Goal: Task Accomplishment & Management: Use online tool/utility

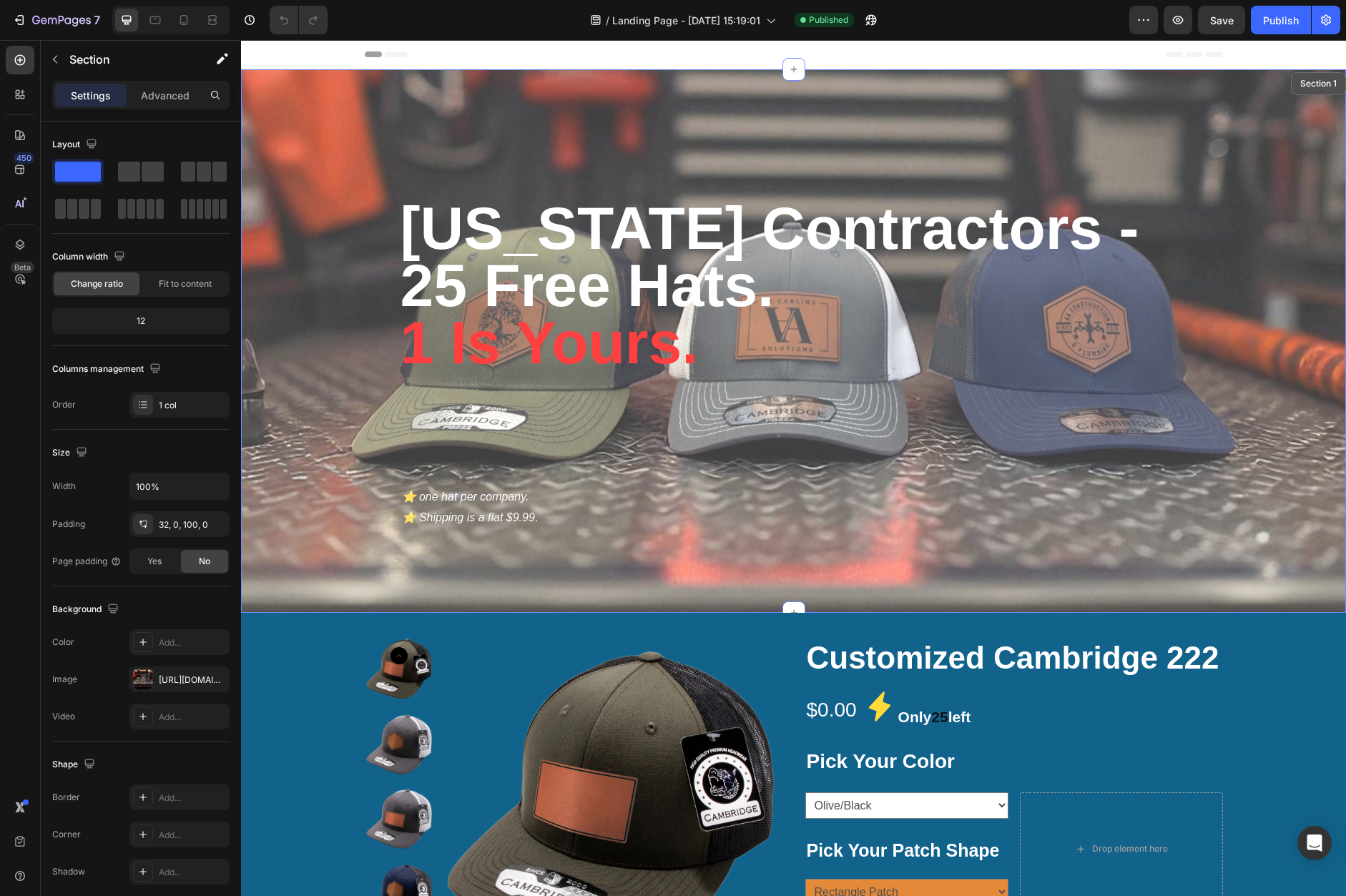
click at [332, 299] on div "[US_STATE] Contractors - 25 Free Hats. 1 Is Yours. Heading ⭐️ one hat per compa…" at bounding box center [793, 316] width 1105 height 449
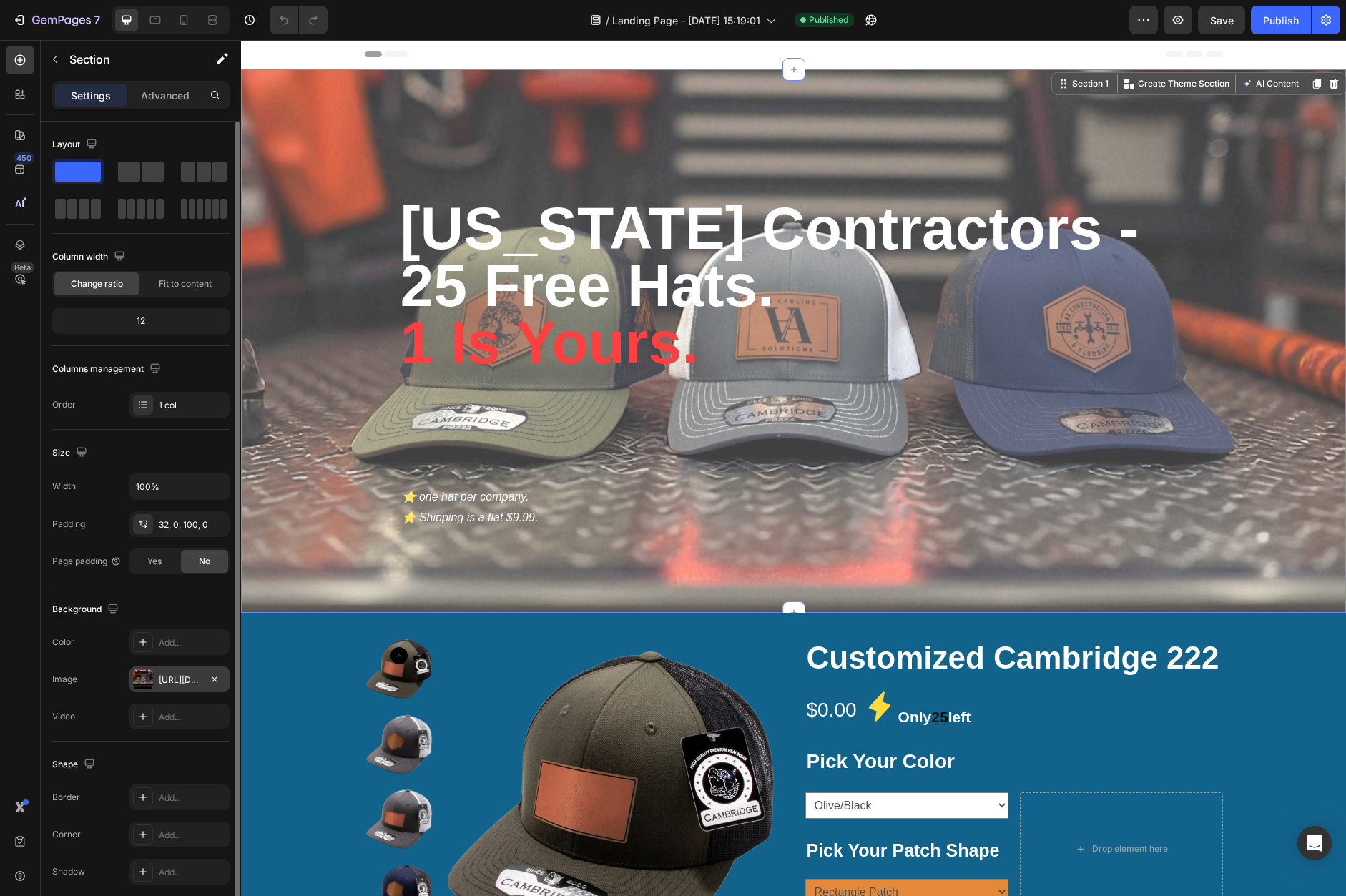
click at [156, 677] on div "[URL][DOMAIN_NAME]" at bounding box center [180, 679] width 100 height 26
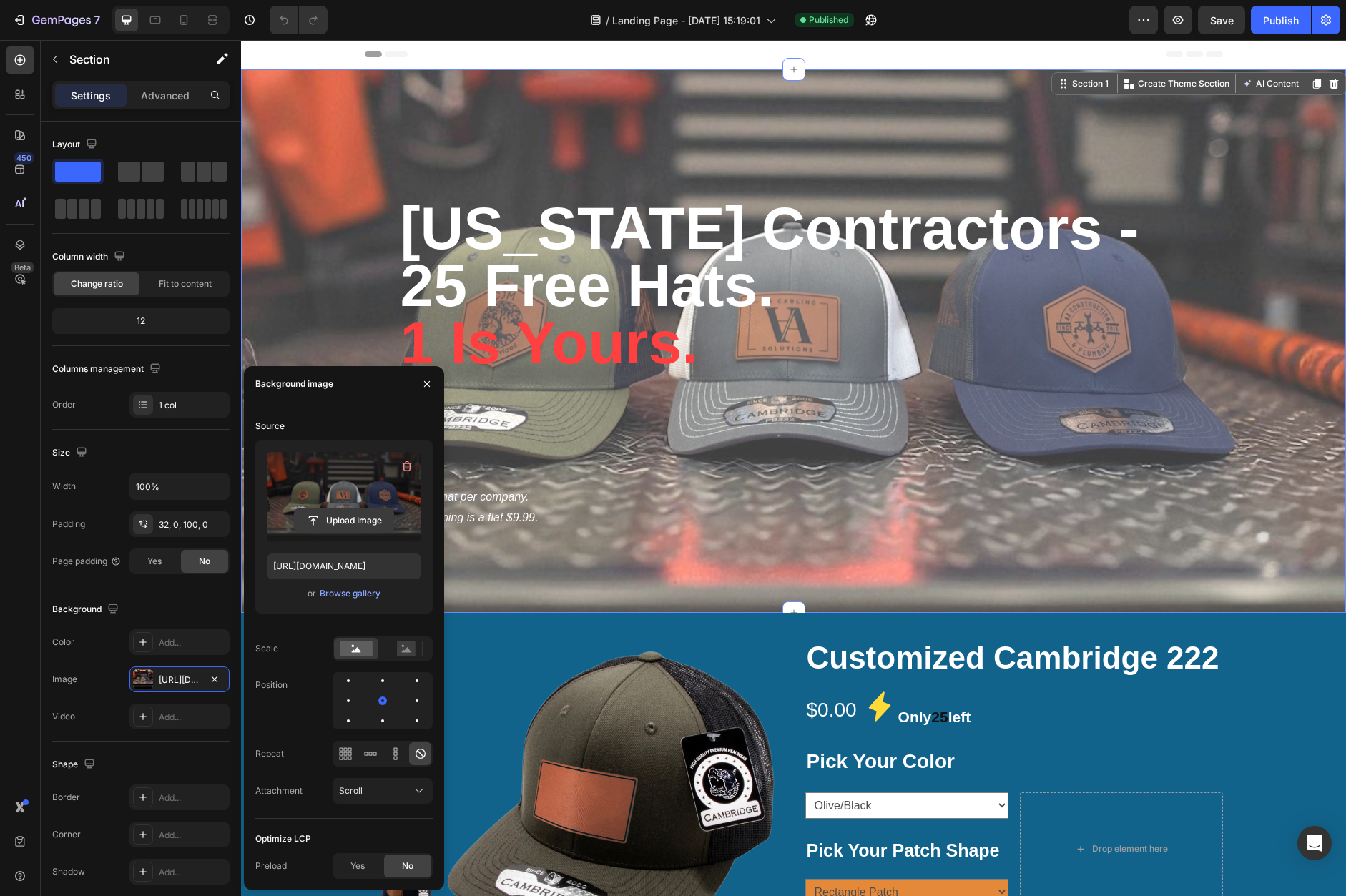
click at [318, 529] on input "file" at bounding box center [344, 521] width 98 height 24
click at [425, 382] on icon "button" at bounding box center [426, 384] width 6 height 6
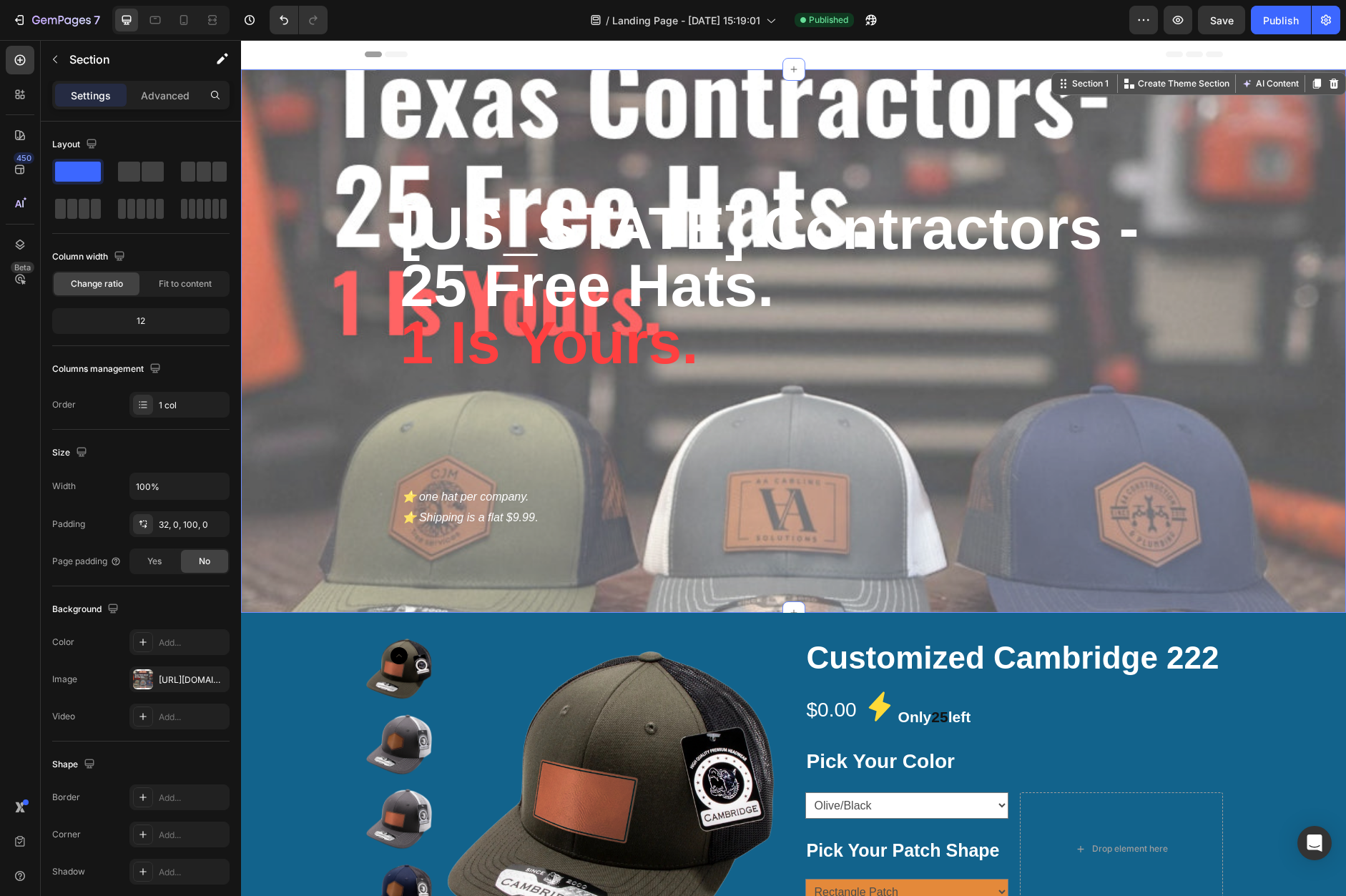
click at [305, 396] on div "[US_STATE] Contractors - 25 Free Hats. 1 Is Yours. Heading ⭐️ one hat per compa…" at bounding box center [793, 316] width 1105 height 449
click at [436, 303] on strong "25 Free Hats." at bounding box center [588, 284] width 374 height 67
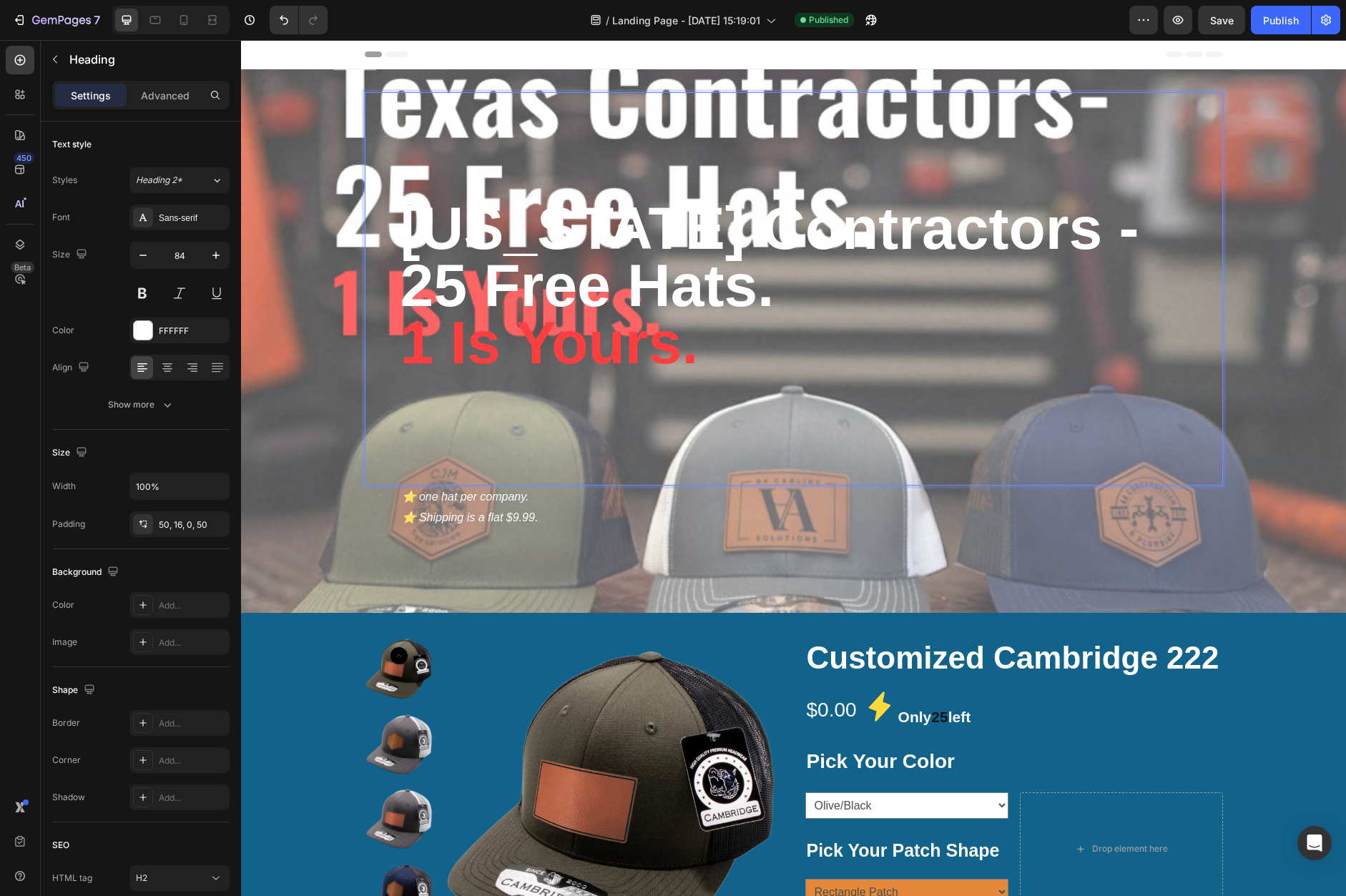
click at [435, 271] on strong "25 Free Hats." at bounding box center [588, 284] width 374 height 67
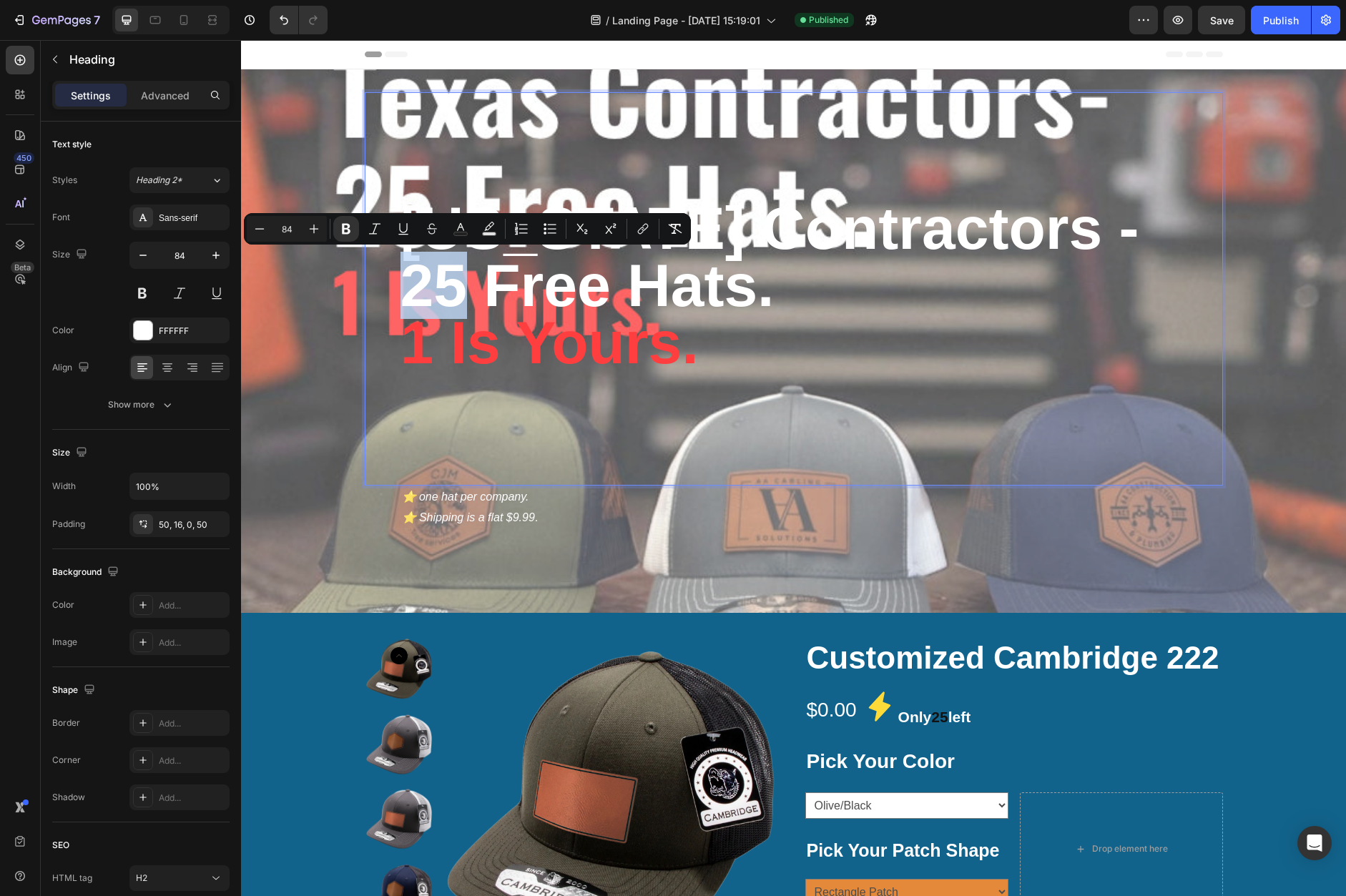
click at [435, 271] on strong "25 Free Hats." at bounding box center [588, 284] width 374 height 67
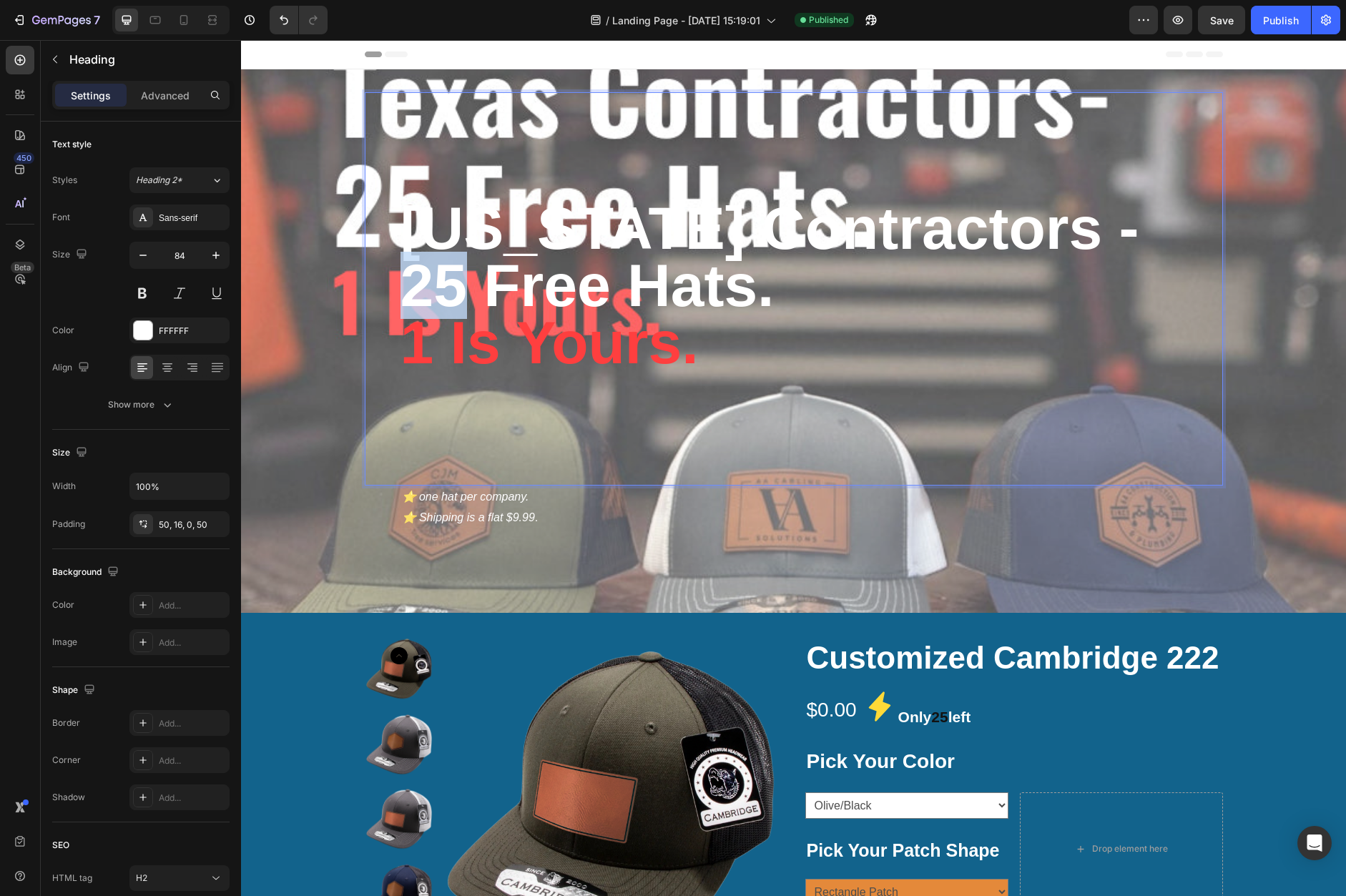
click at [435, 271] on strong "25 Free Hats." at bounding box center [588, 284] width 374 height 67
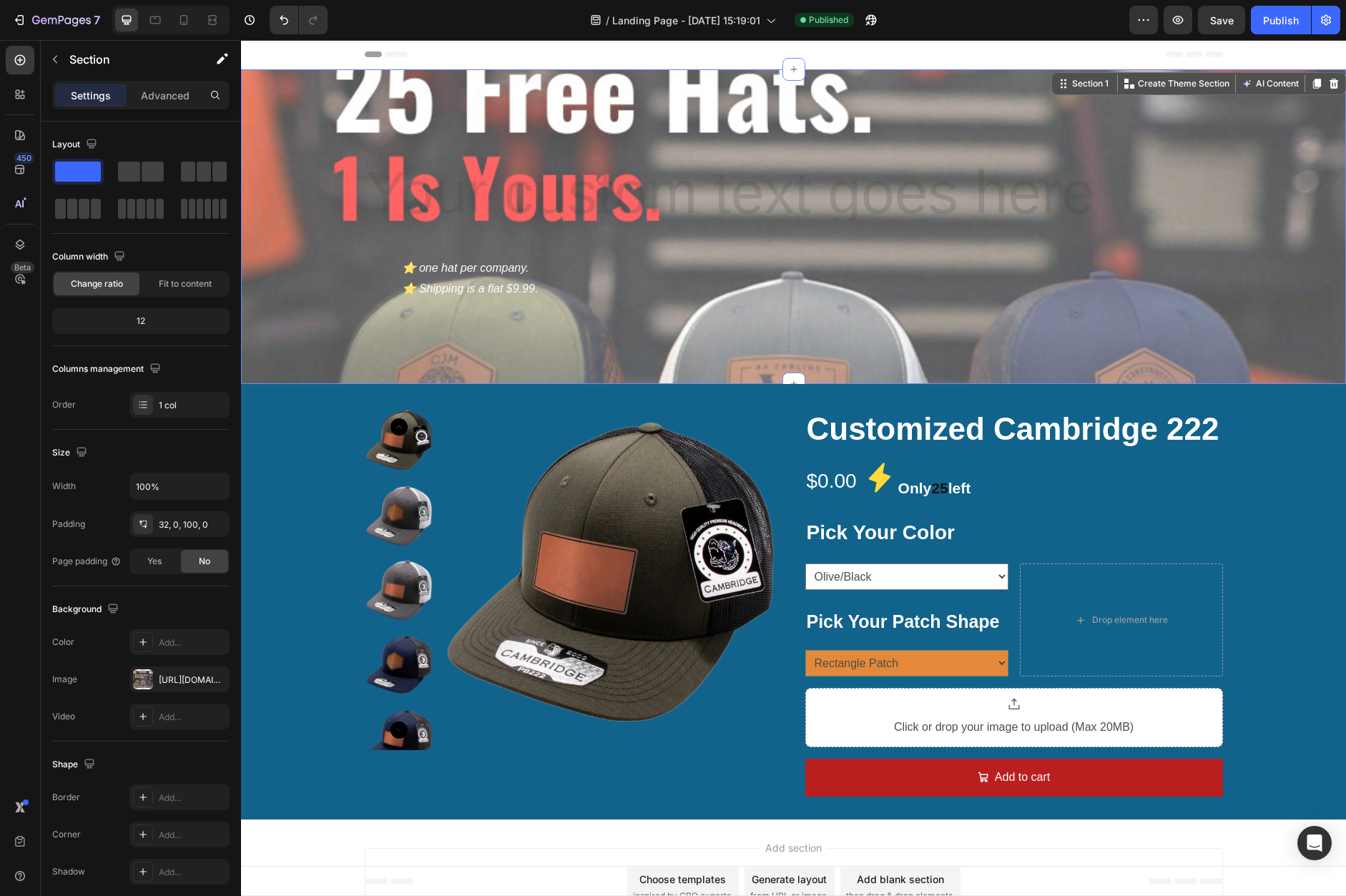
click at [351, 329] on div "Heading ⭐️ one hat per company. ⭐️ Shipping is a flat $9.99 . Text Block Row Se…" at bounding box center [793, 226] width 1105 height 314
click at [434, 284] on icon "⭐️ Shipping is a flat $9.99" at bounding box center [468, 288] width 133 height 12
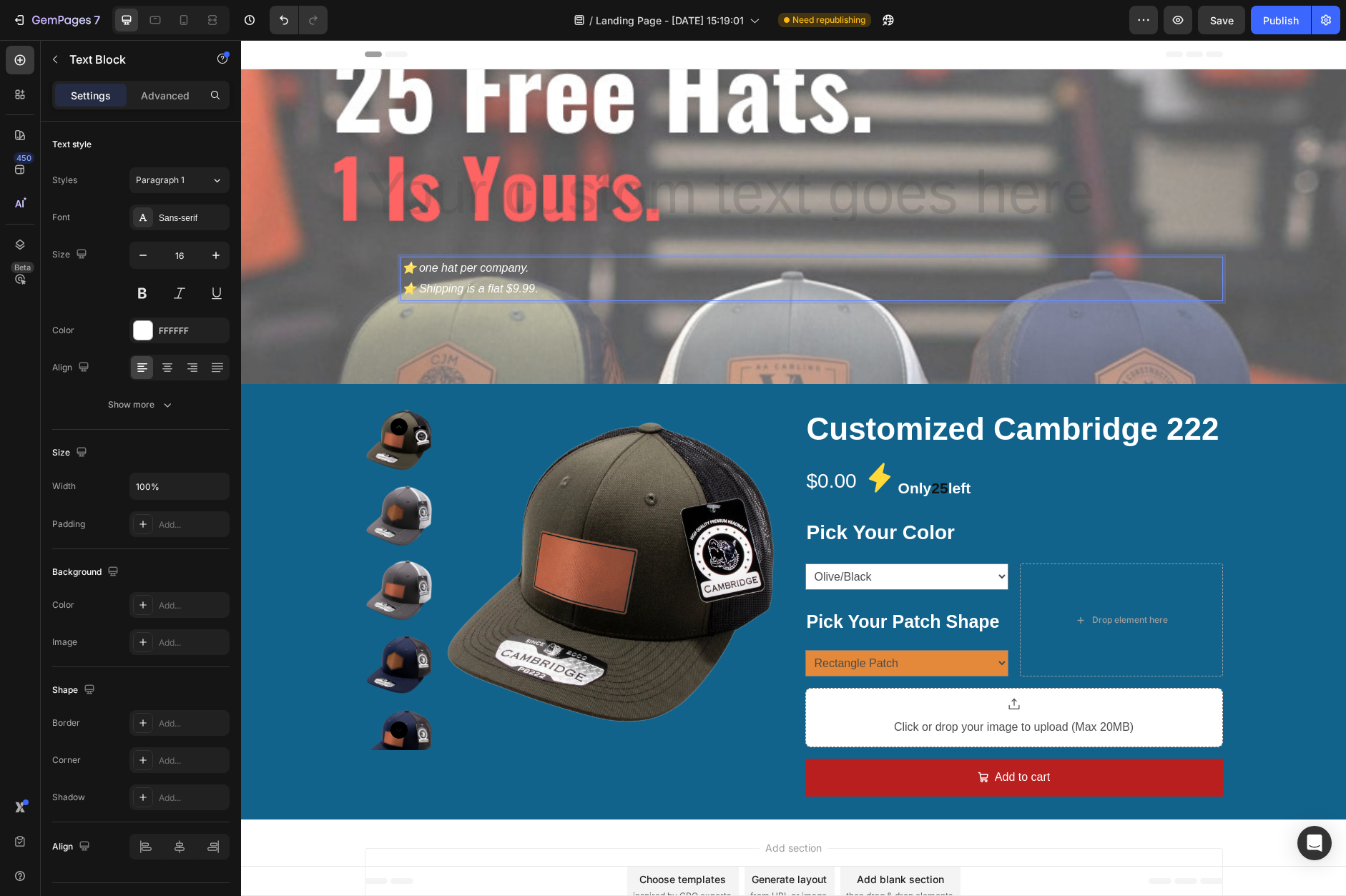
click at [434, 283] on icon "⭐️ Shipping is a flat $9.99" at bounding box center [468, 288] width 133 height 12
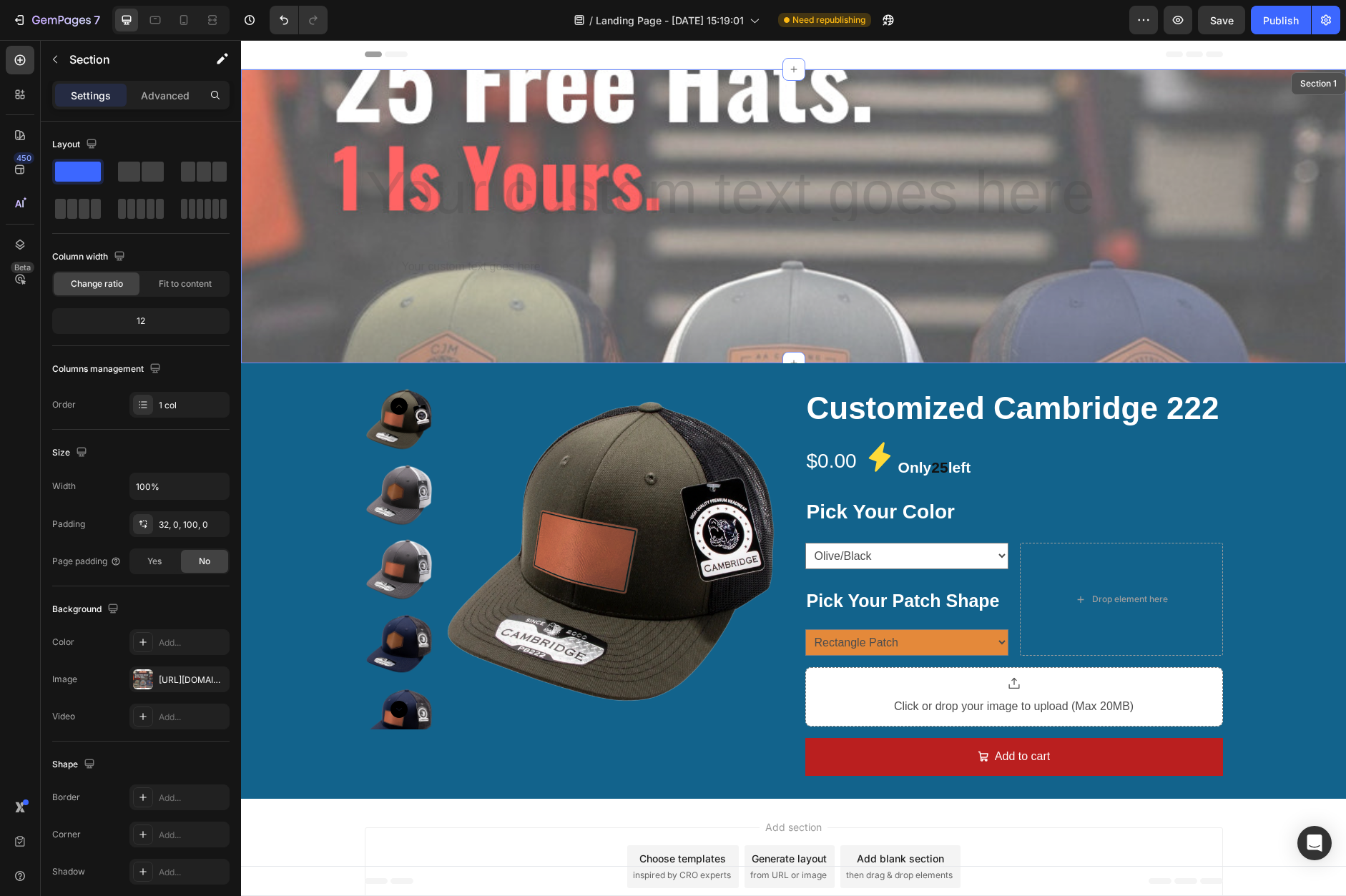
click at [373, 292] on div "Heading Text Block 0 Row Section 1" at bounding box center [793, 216] width 1105 height 294
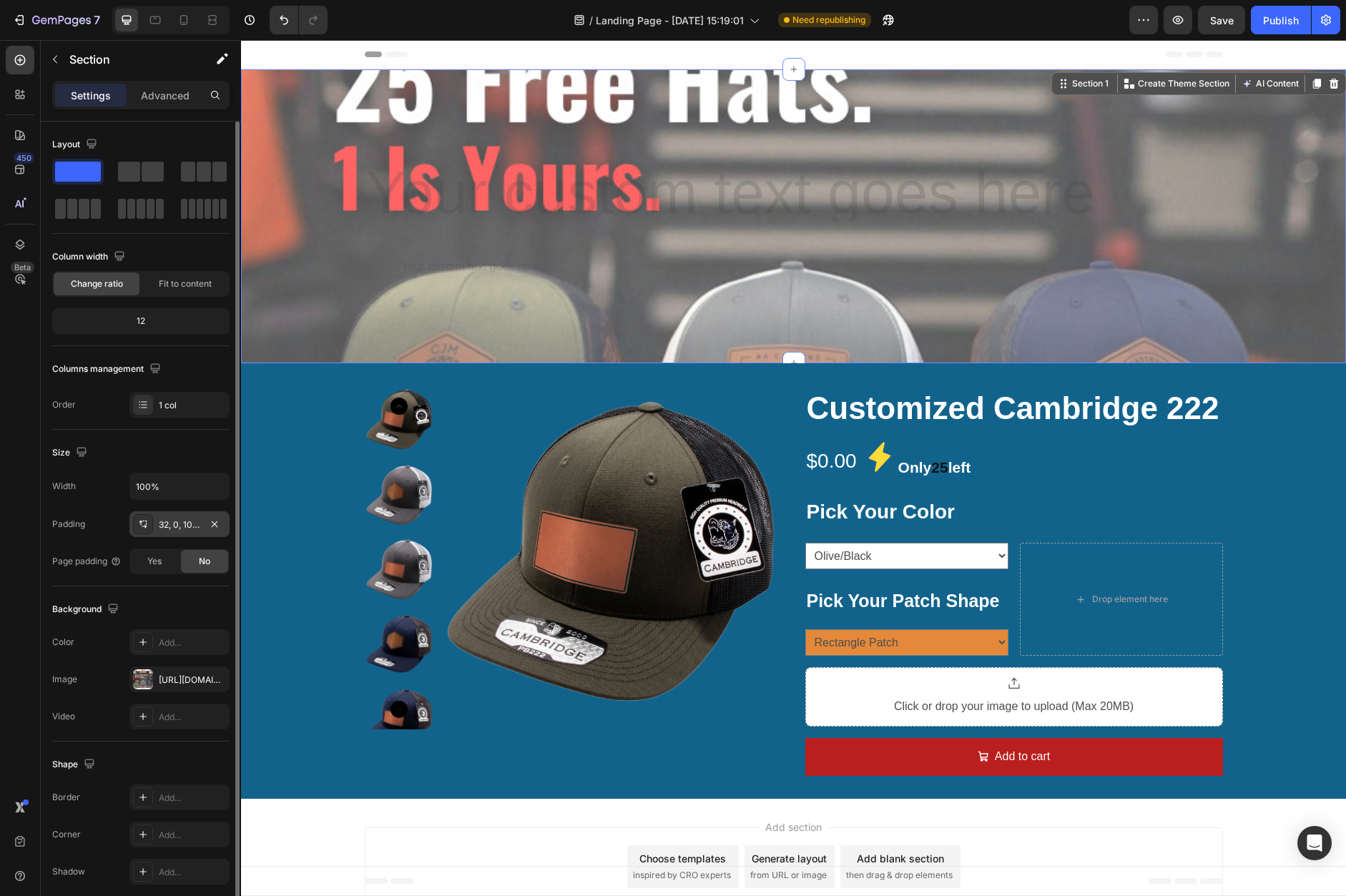
click at [176, 531] on div "32, 0, 100, 0" at bounding box center [180, 524] width 100 height 26
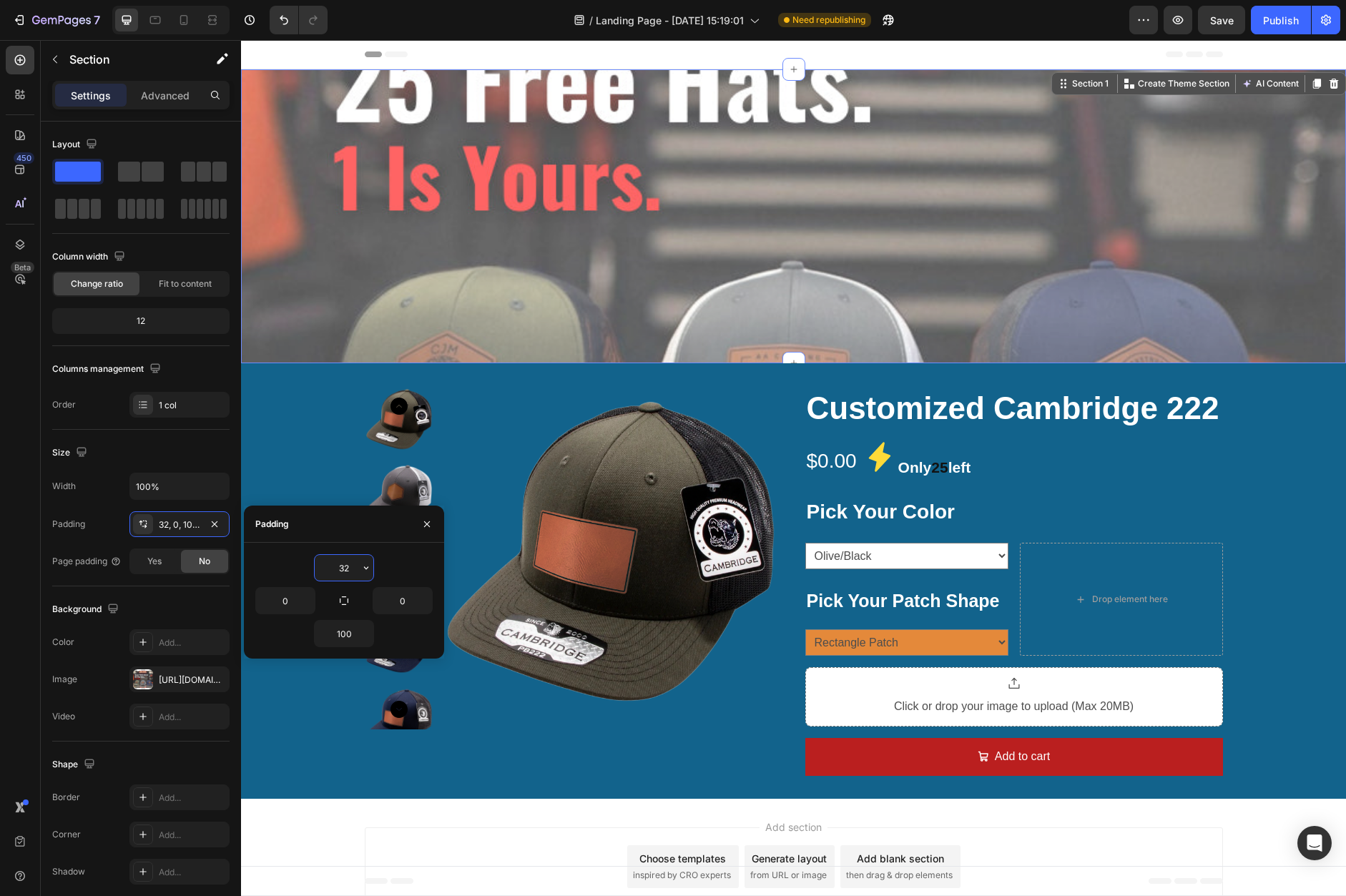
click at [350, 573] on input "32" at bounding box center [343, 567] width 59 height 26
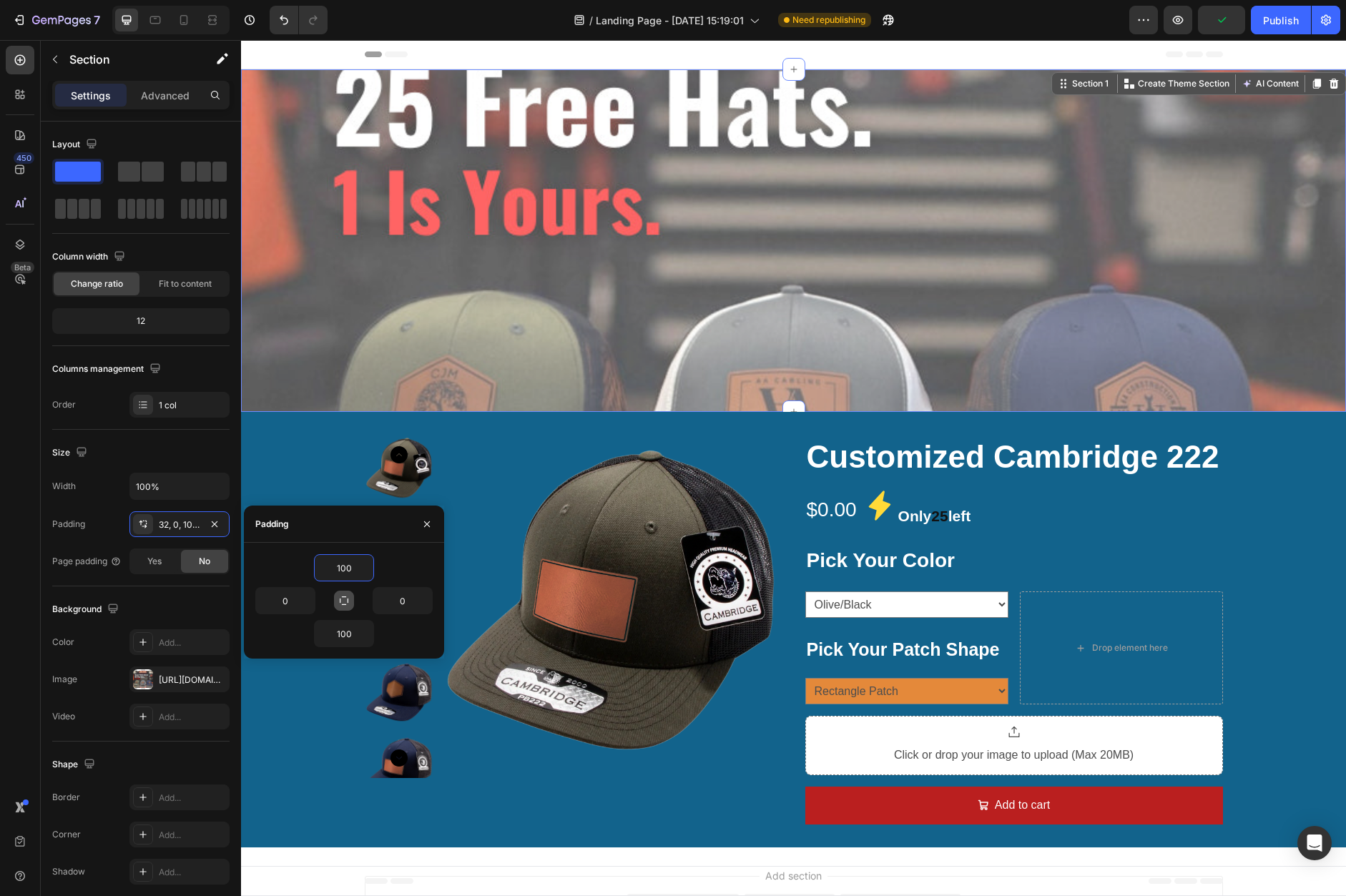
type input "1000"
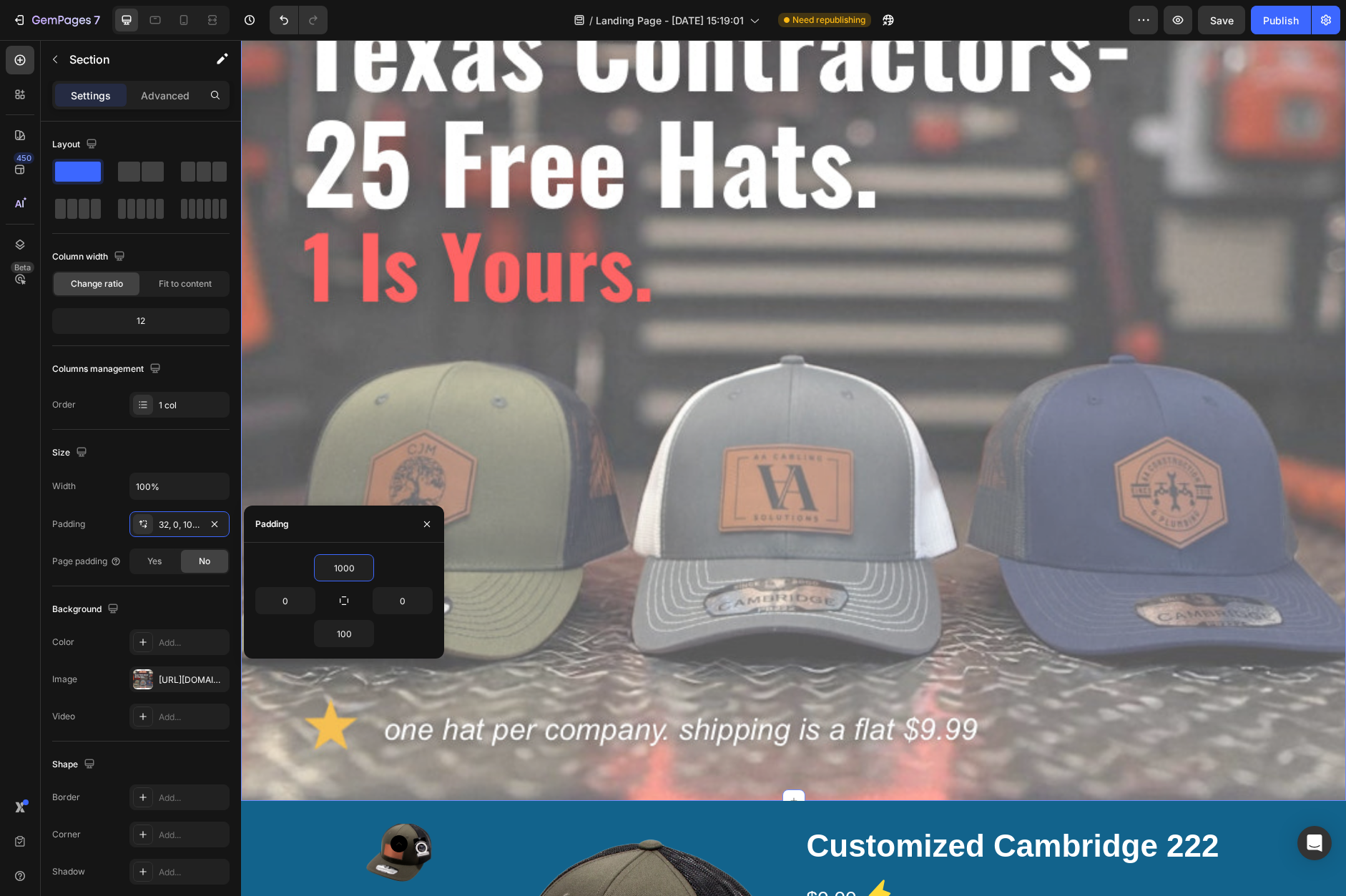
scroll to position [246, 0]
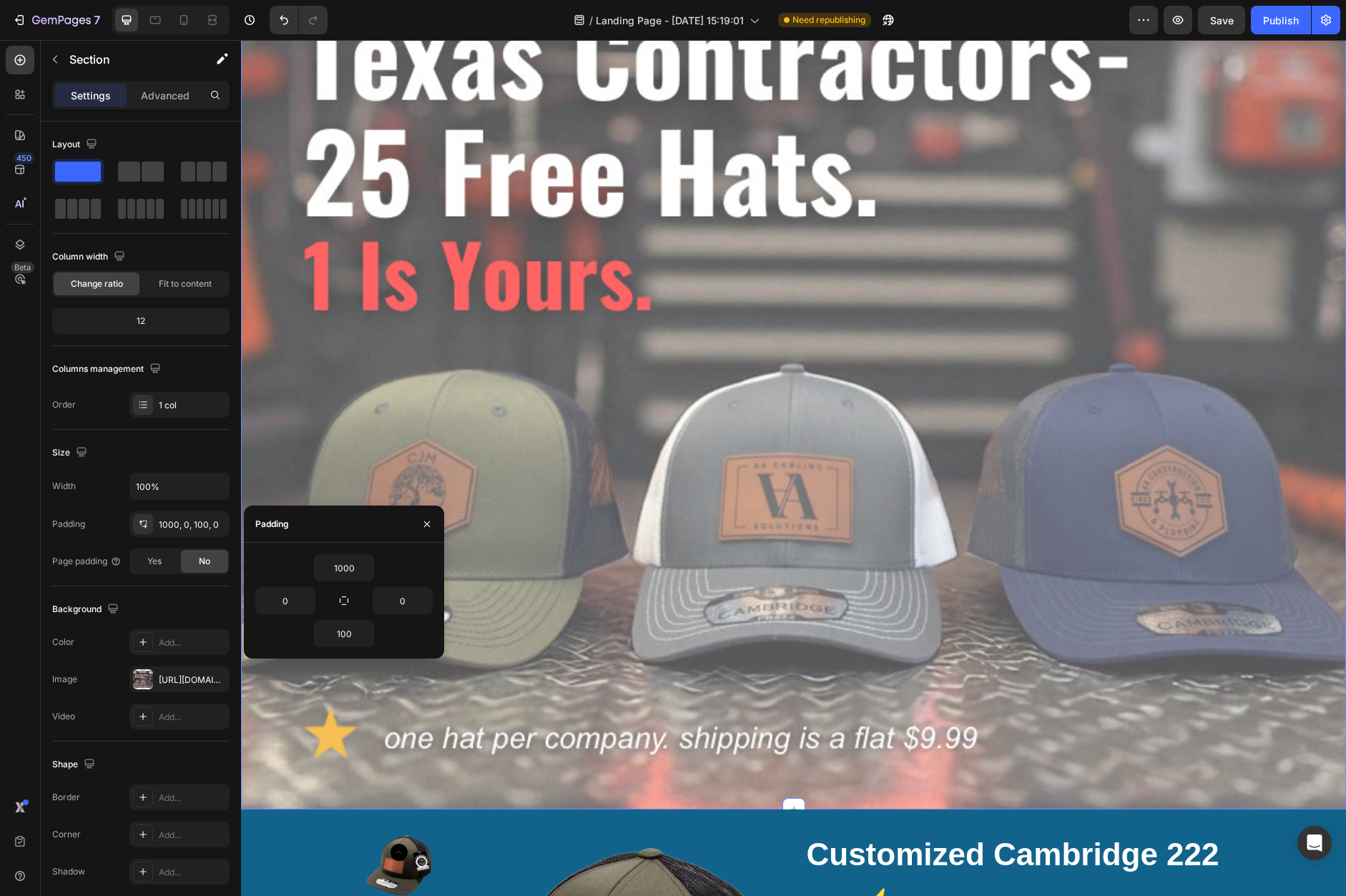
click at [567, 498] on div "Heading Text Block Row Section 1 You can create reusable sections Create Theme …" at bounding box center [793, 316] width 1105 height 985
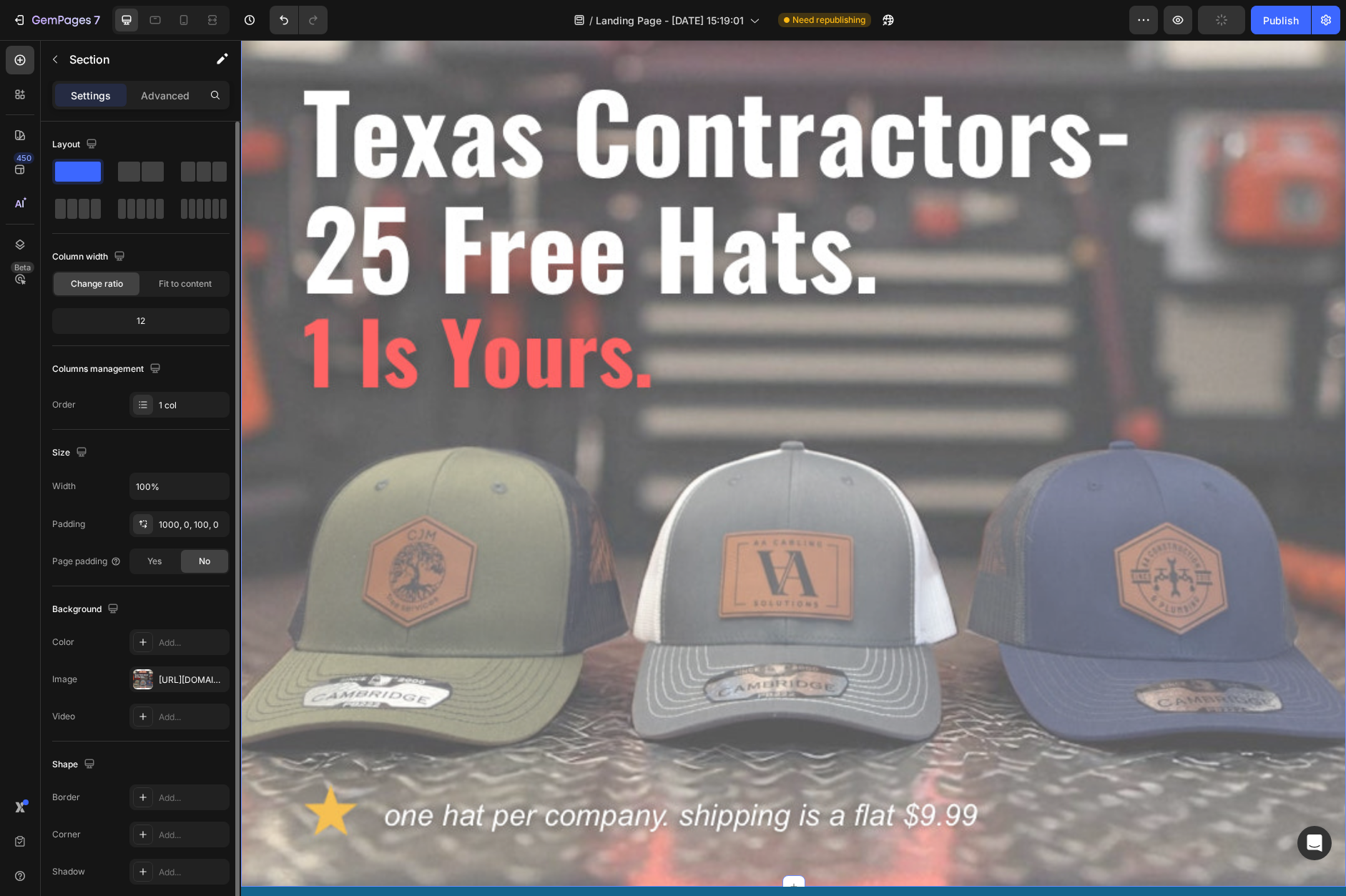
scroll to position [2, 0]
click at [183, 674] on div "[URL][DOMAIN_NAME]" at bounding box center [179, 678] width 41 height 13
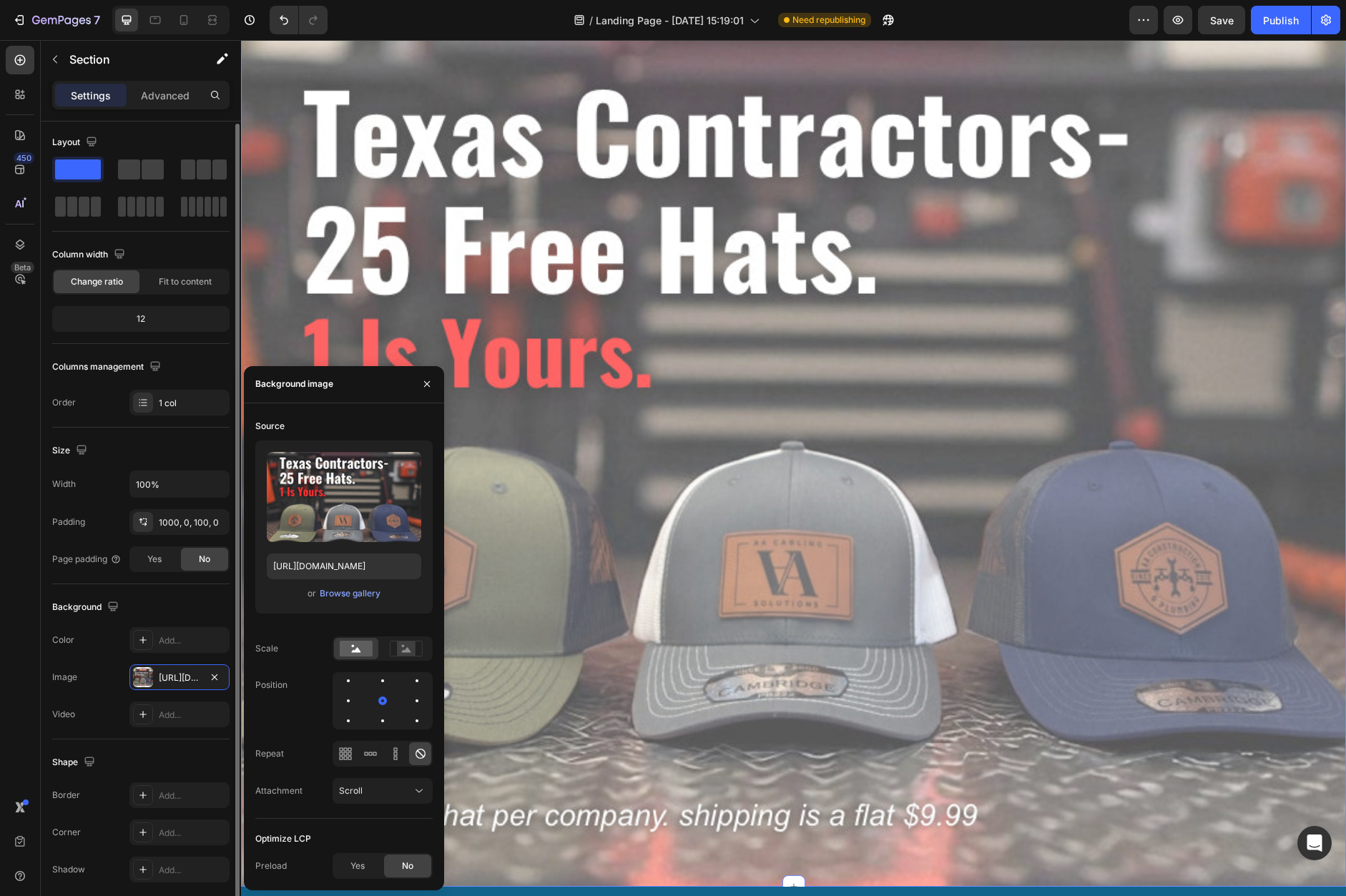
click at [113, 496] on div "Width 100% Padding 1000, 0, 100, 0 Page padding Yes No" at bounding box center [141, 521] width 177 height 102
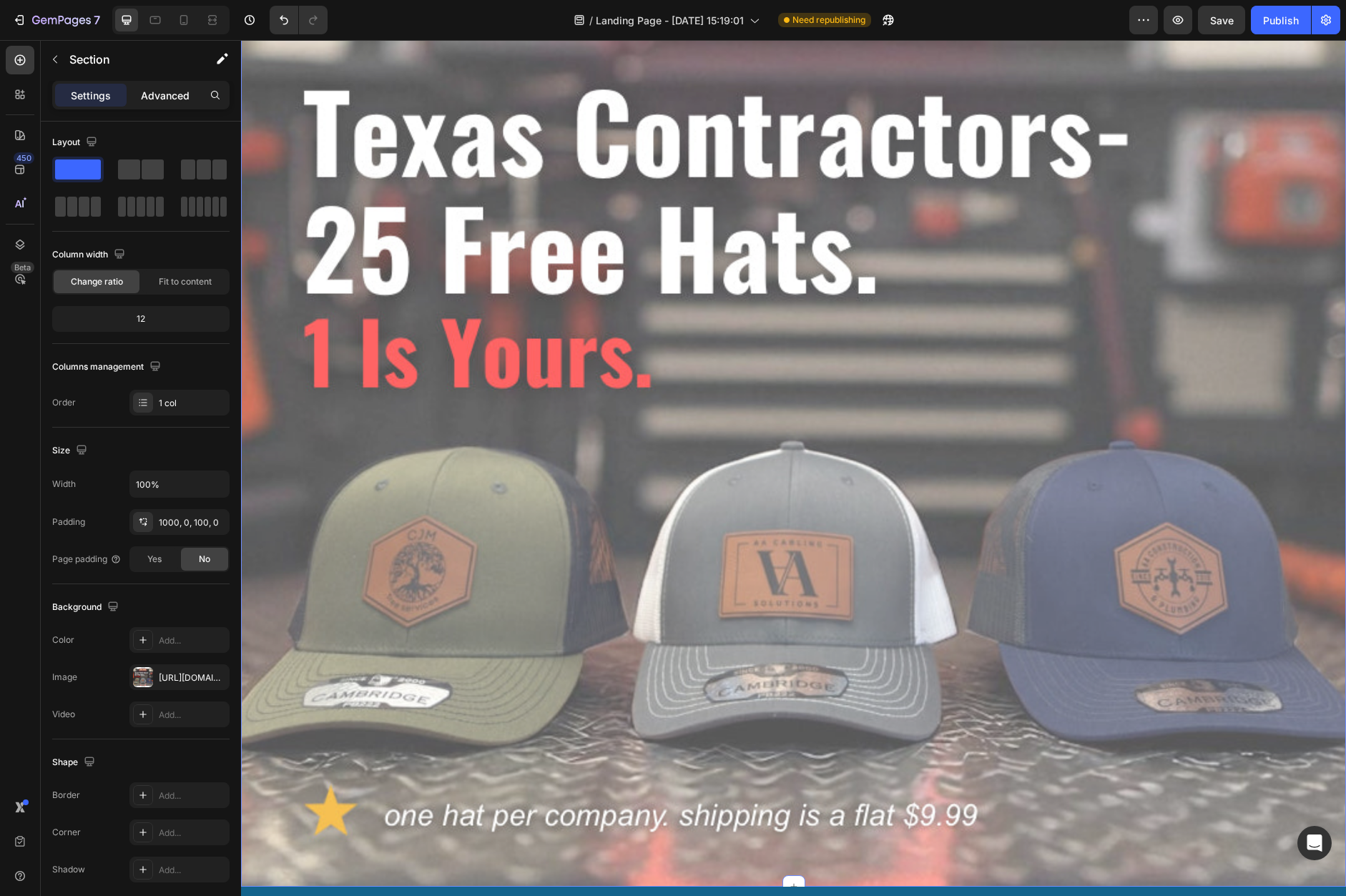
click at [161, 92] on p "Advanced" at bounding box center [165, 95] width 48 height 15
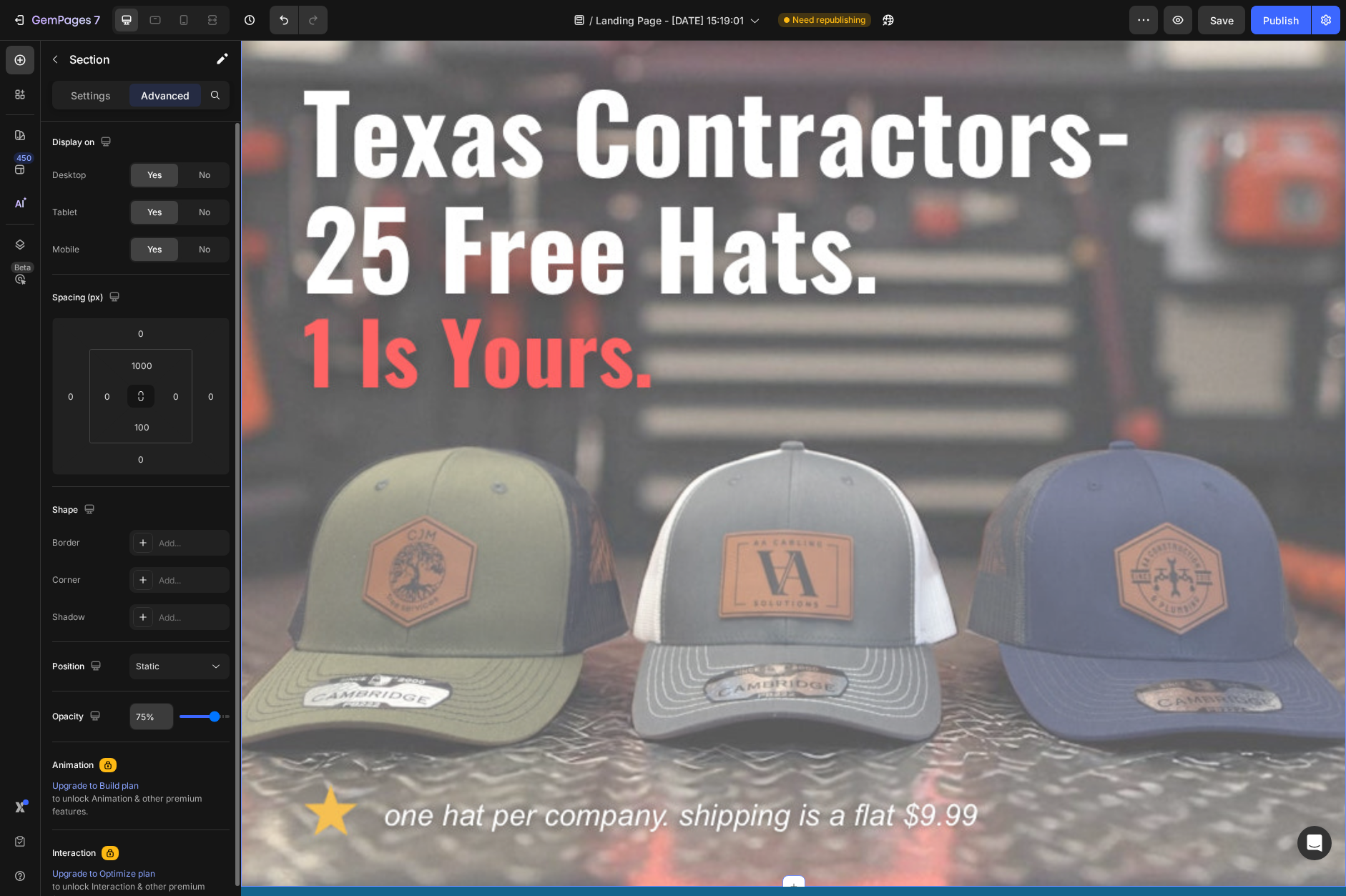
click at [151, 720] on input "75%" at bounding box center [151, 716] width 43 height 26
type input "7"
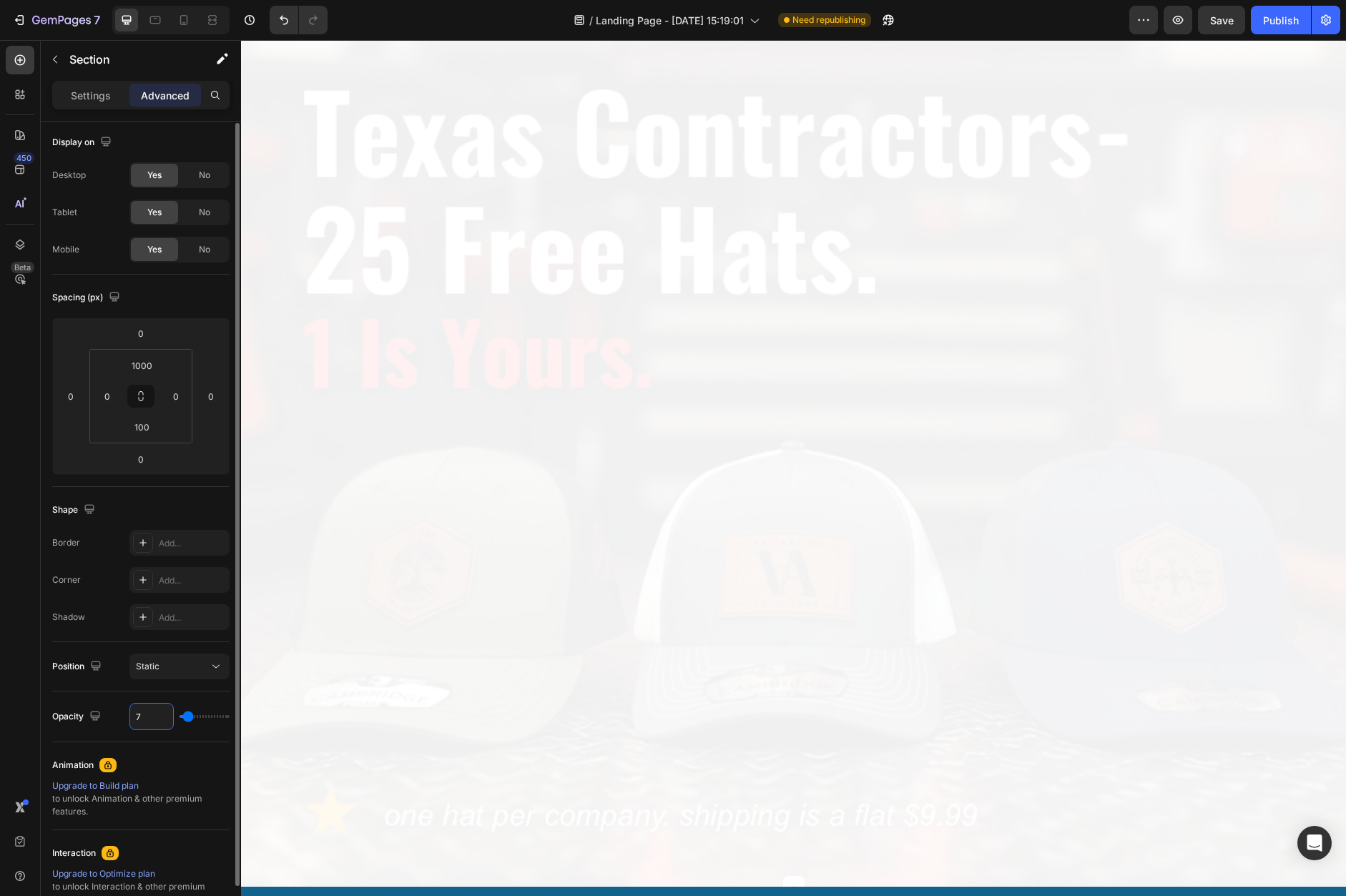
type input "71"
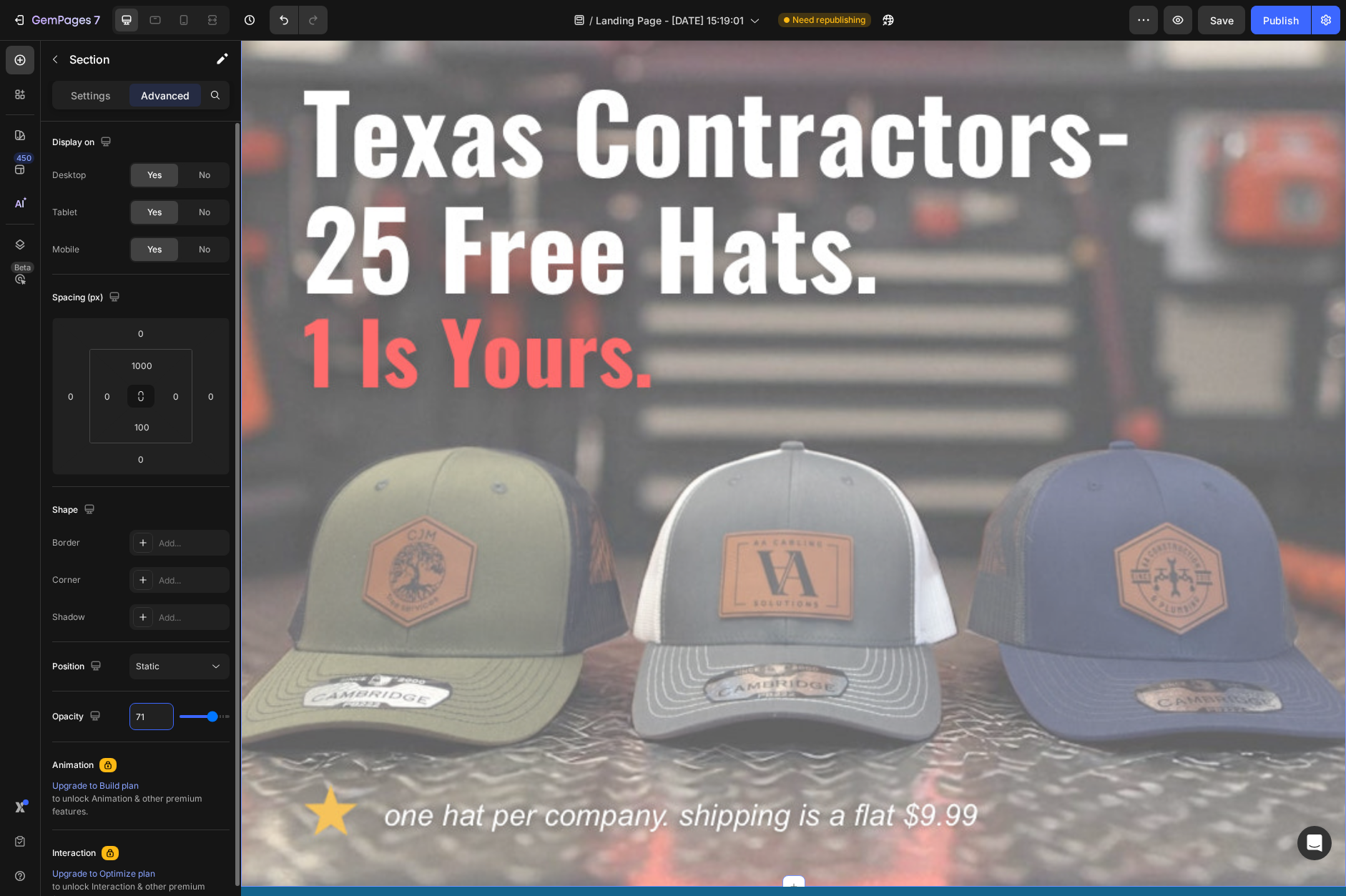
type input "7"
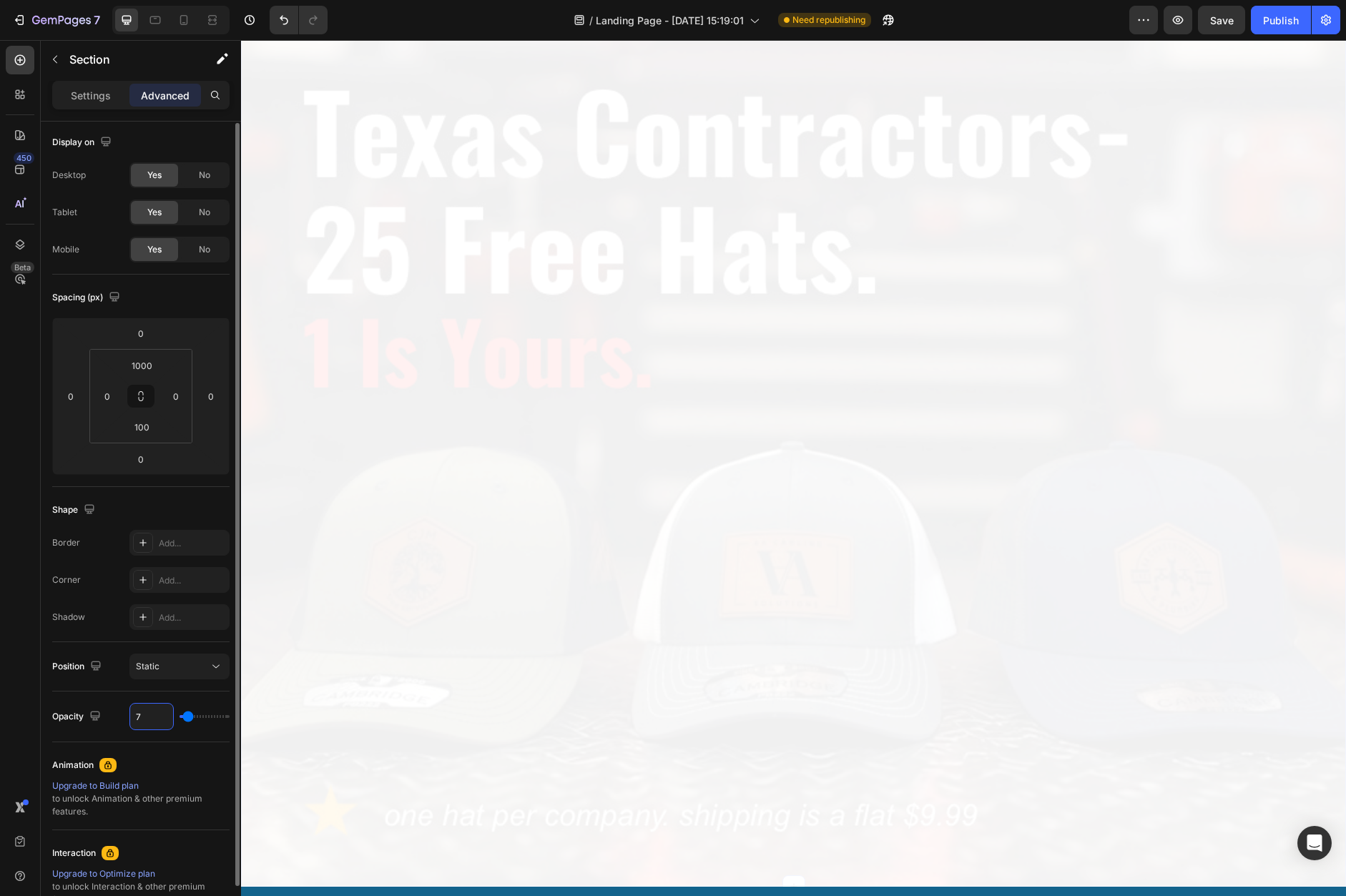
type input "0"
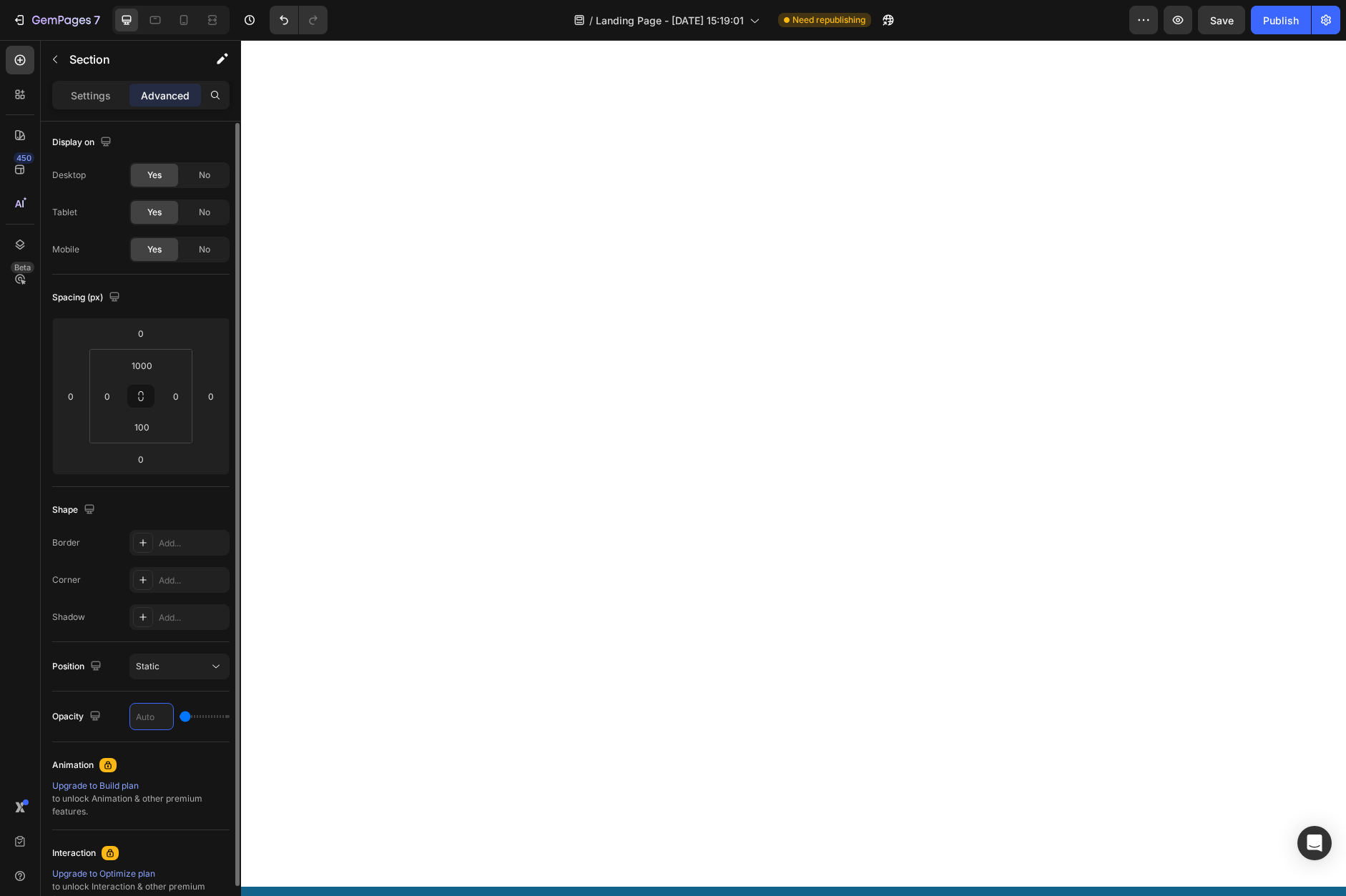
type input "1"
type input "10"
type input "100"
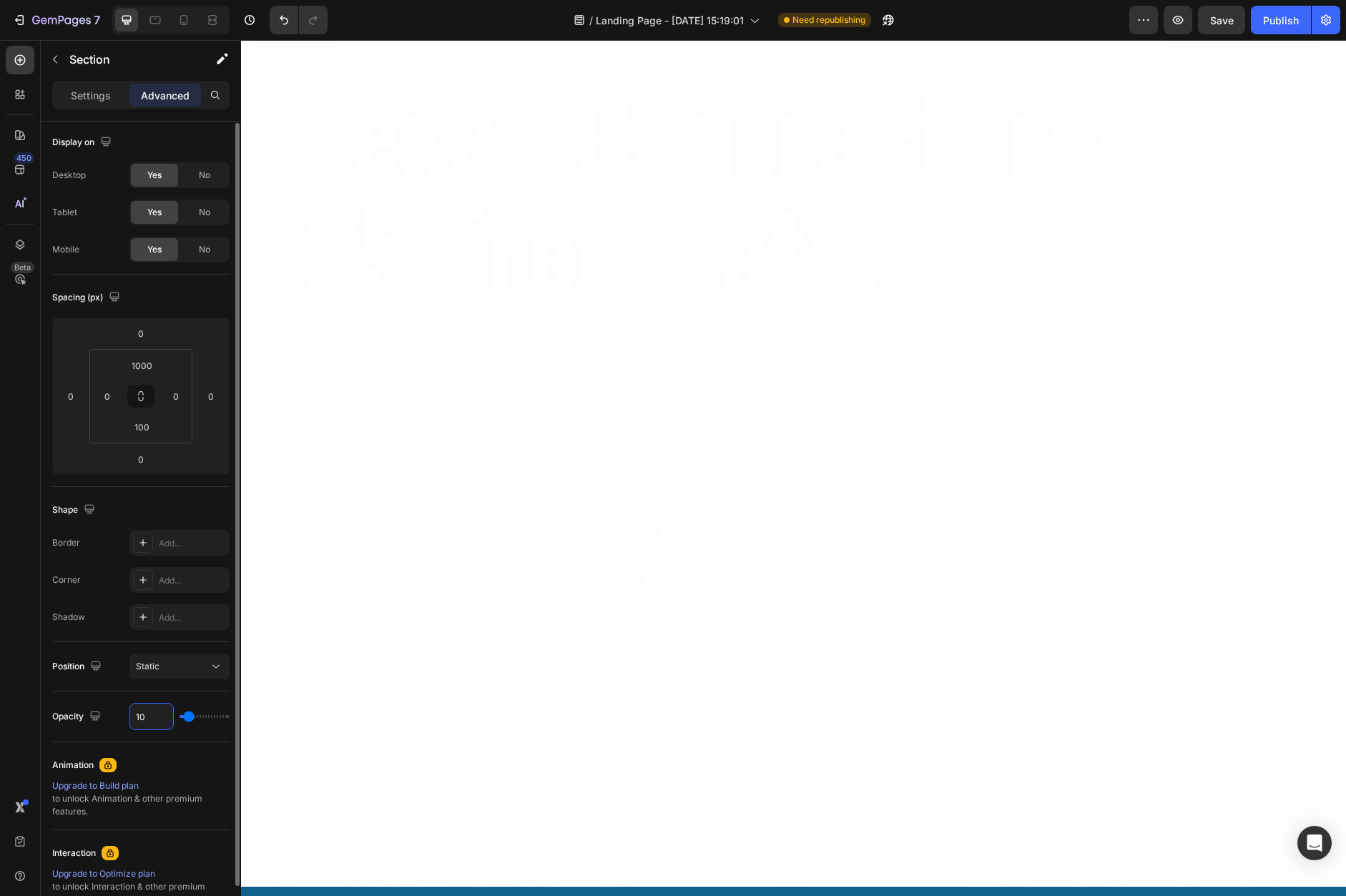
type input "100"
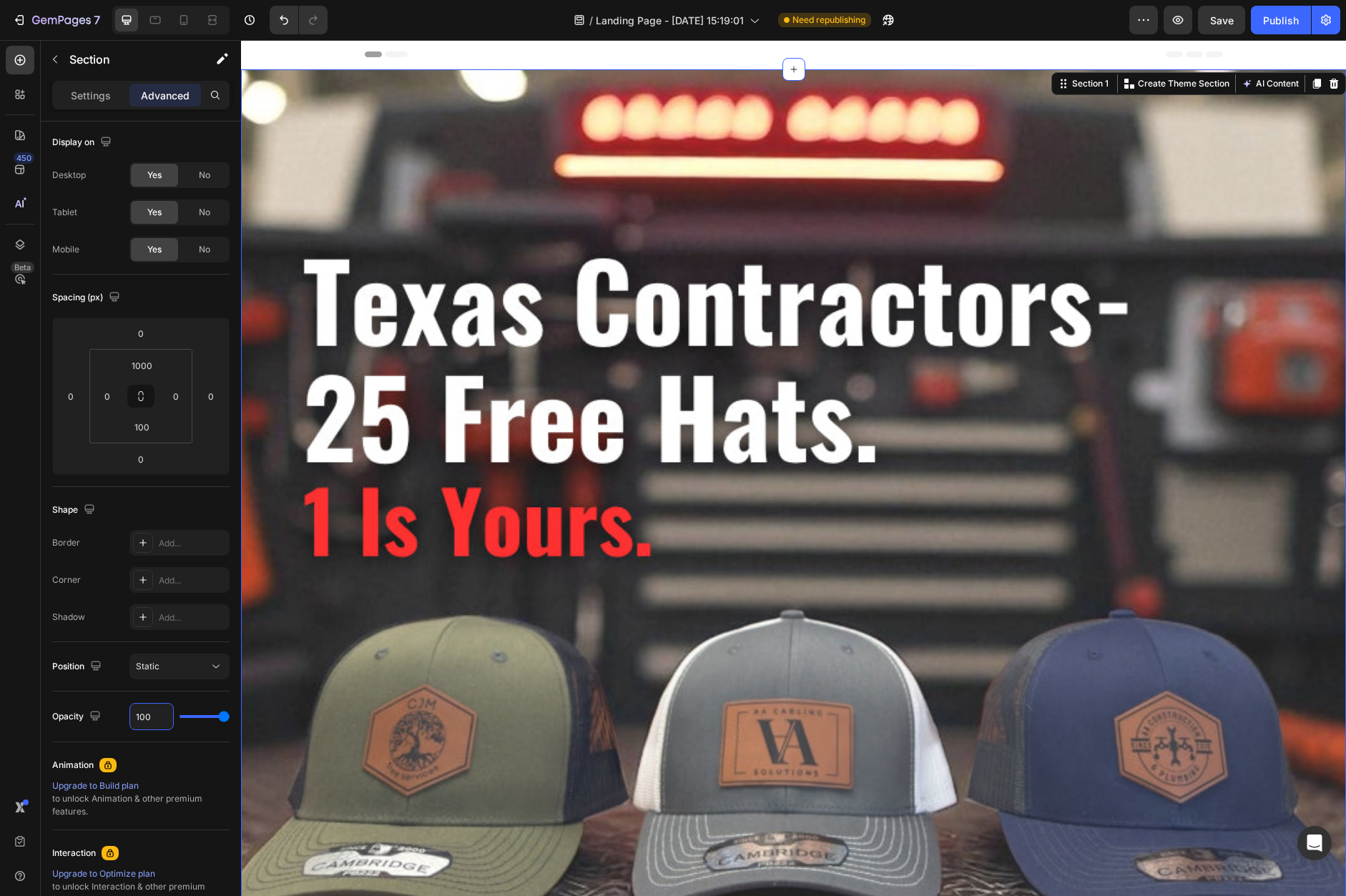
scroll to position [57, 0]
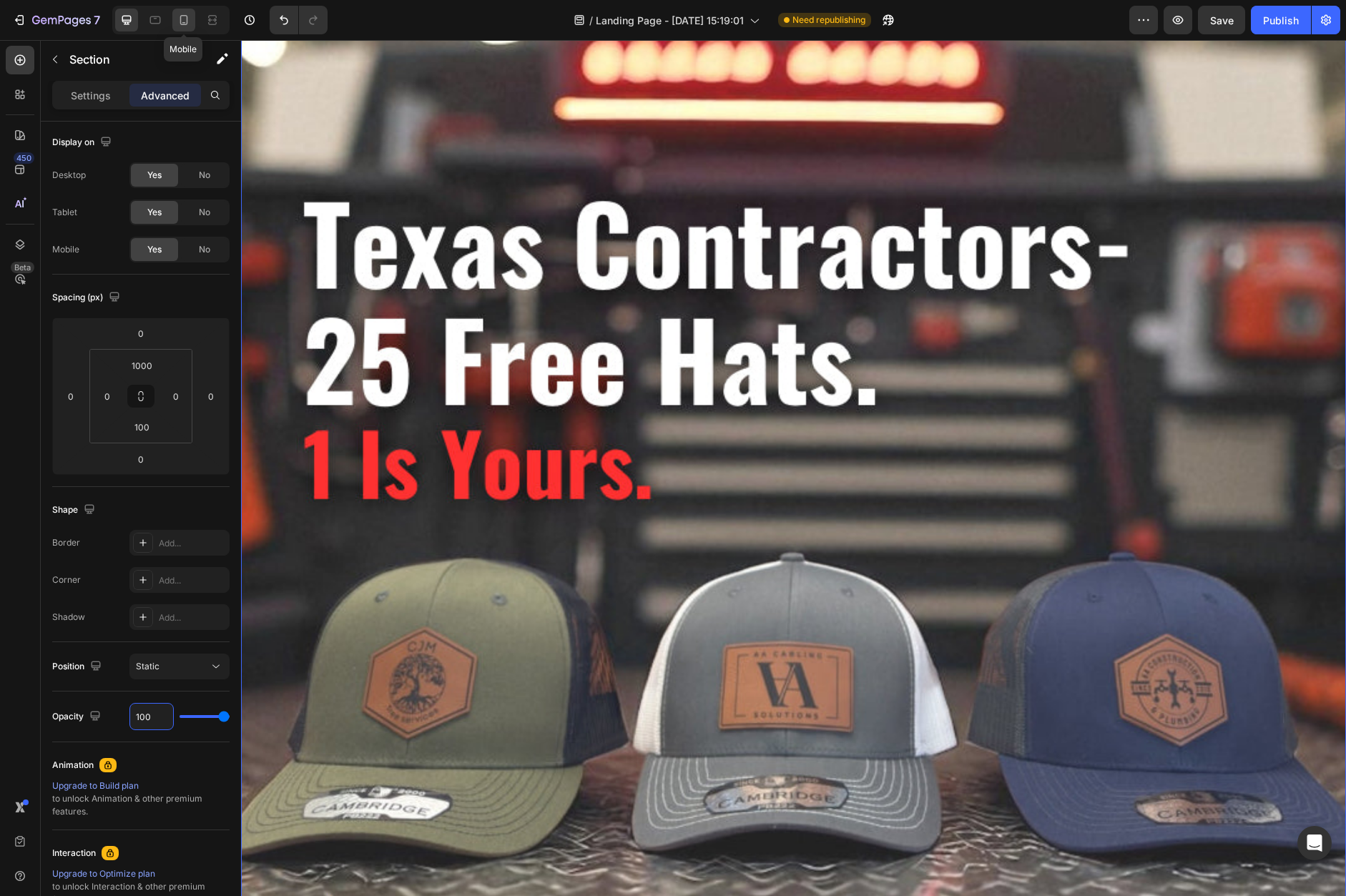
type input "100%"
click at [179, 28] on div at bounding box center [184, 20] width 23 height 23
type input "25"
type input "32"
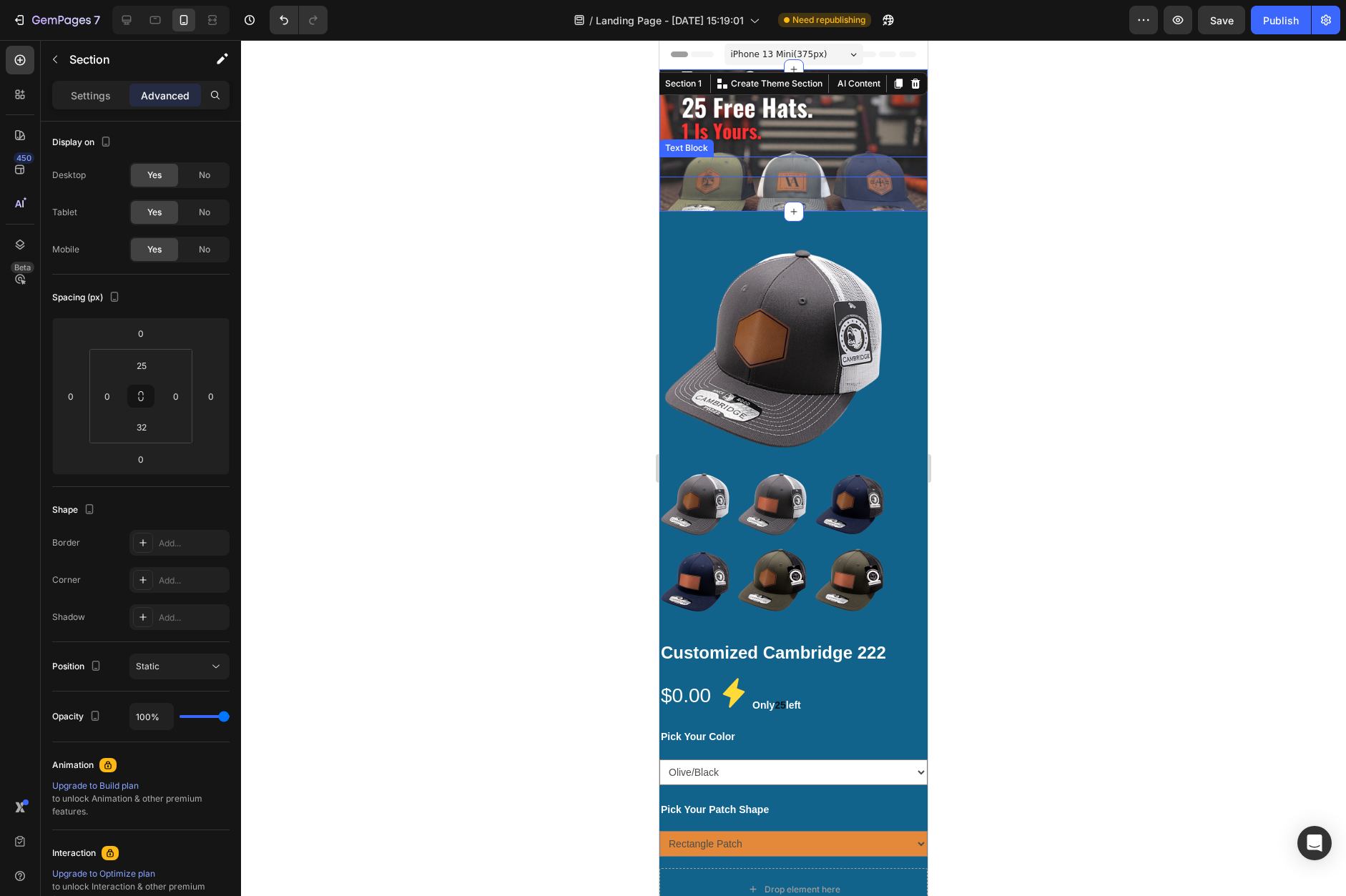
click at [710, 175] on div "Rich Text Editor. Editing area: main" at bounding box center [793, 167] width 268 height 21
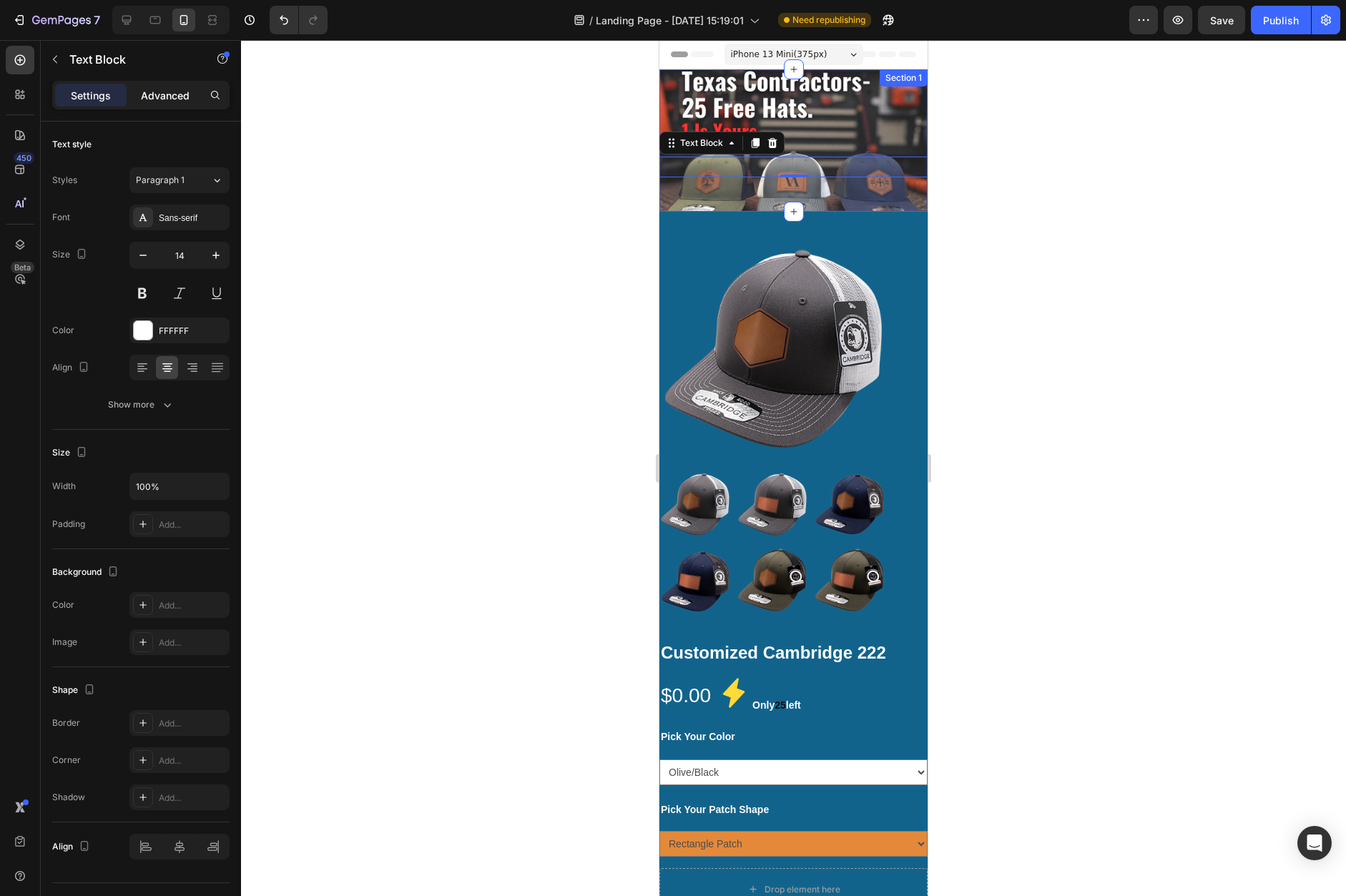
click at [154, 102] on p "Advanced" at bounding box center [165, 95] width 48 height 15
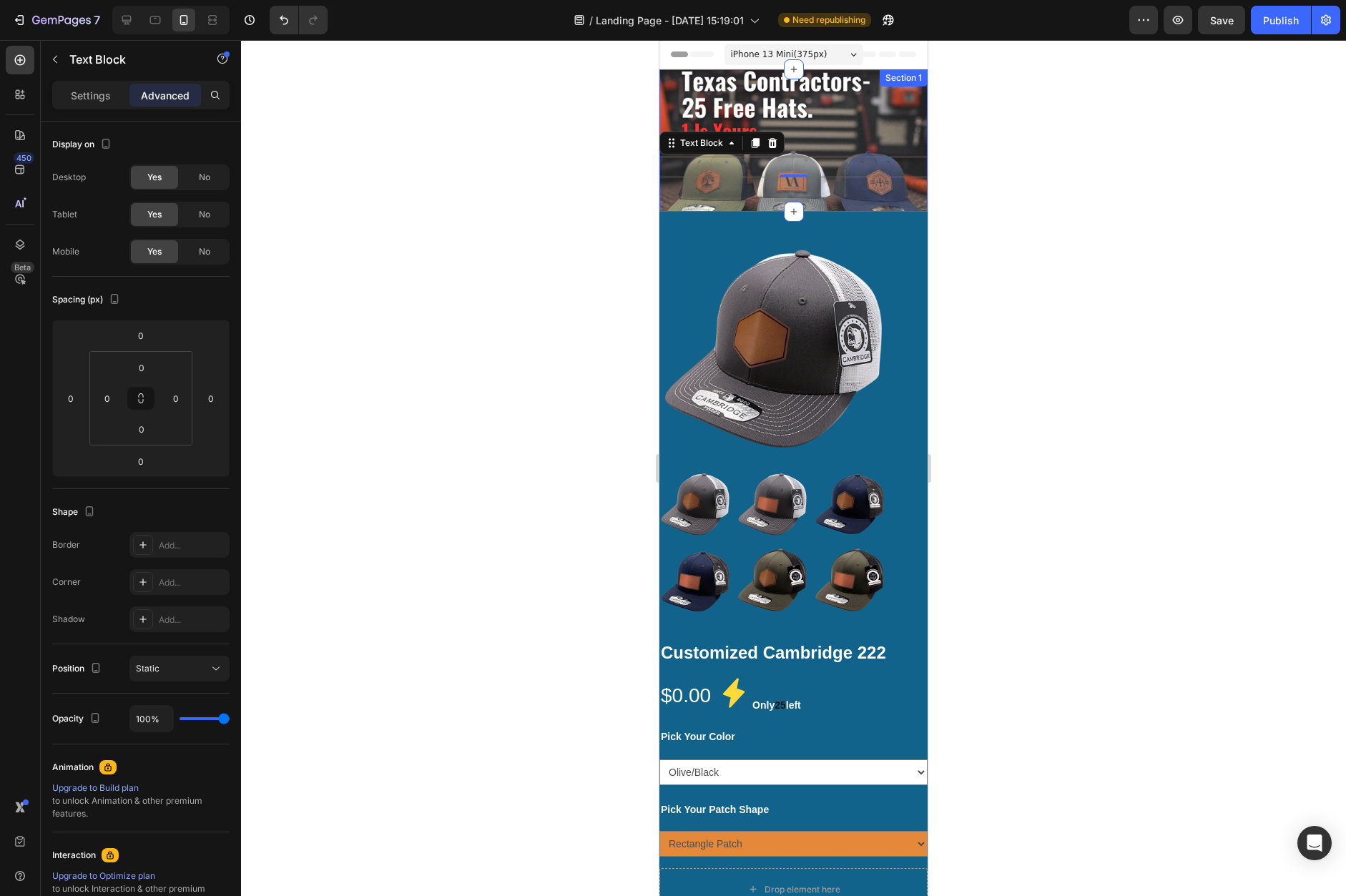
click at [825, 192] on div "Heading Text Block 0 Row Section 1" at bounding box center [793, 140] width 268 height 143
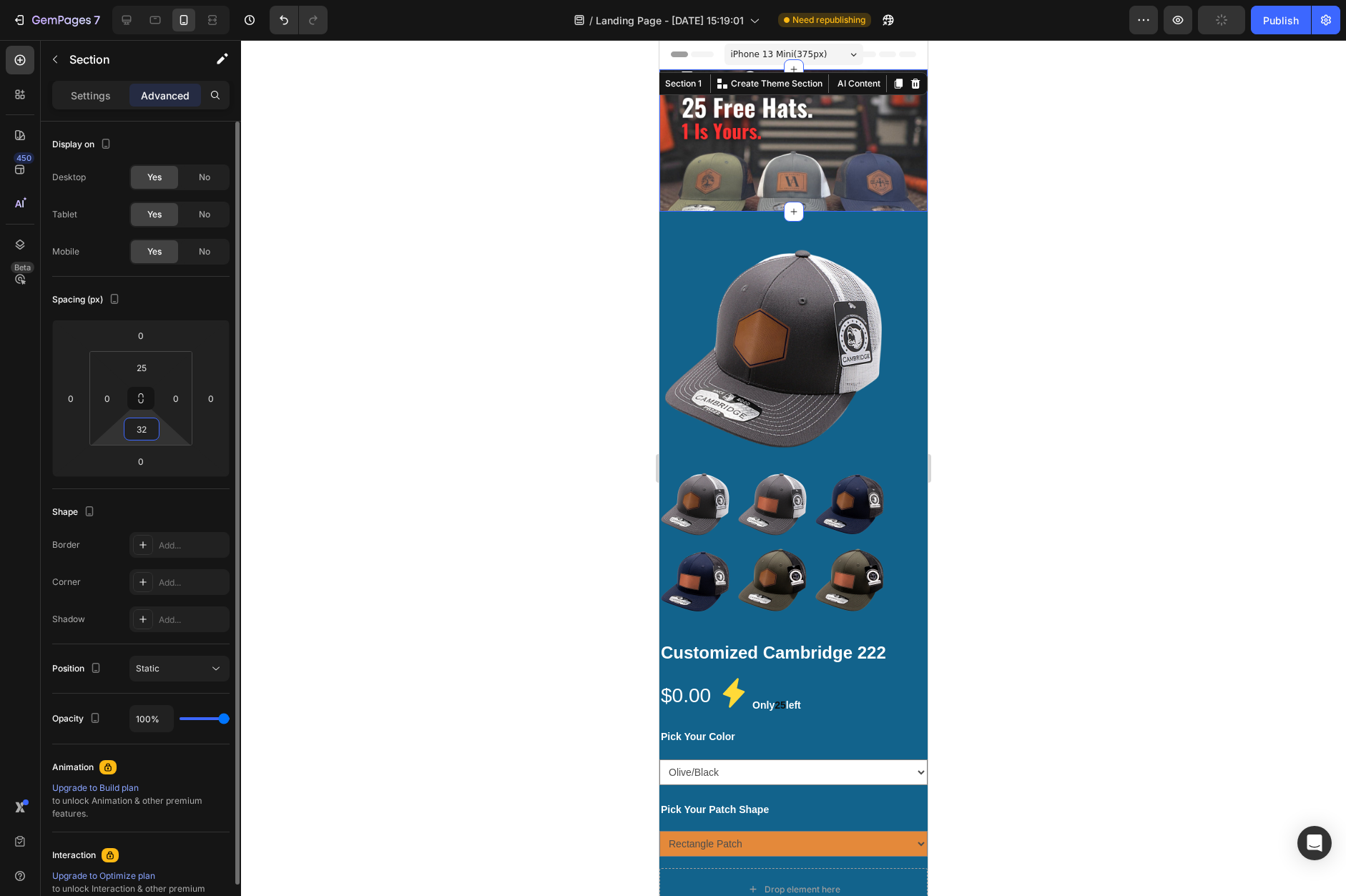
click at [143, 429] on input "32" at bounding box center [141, 429] width 28 height 22
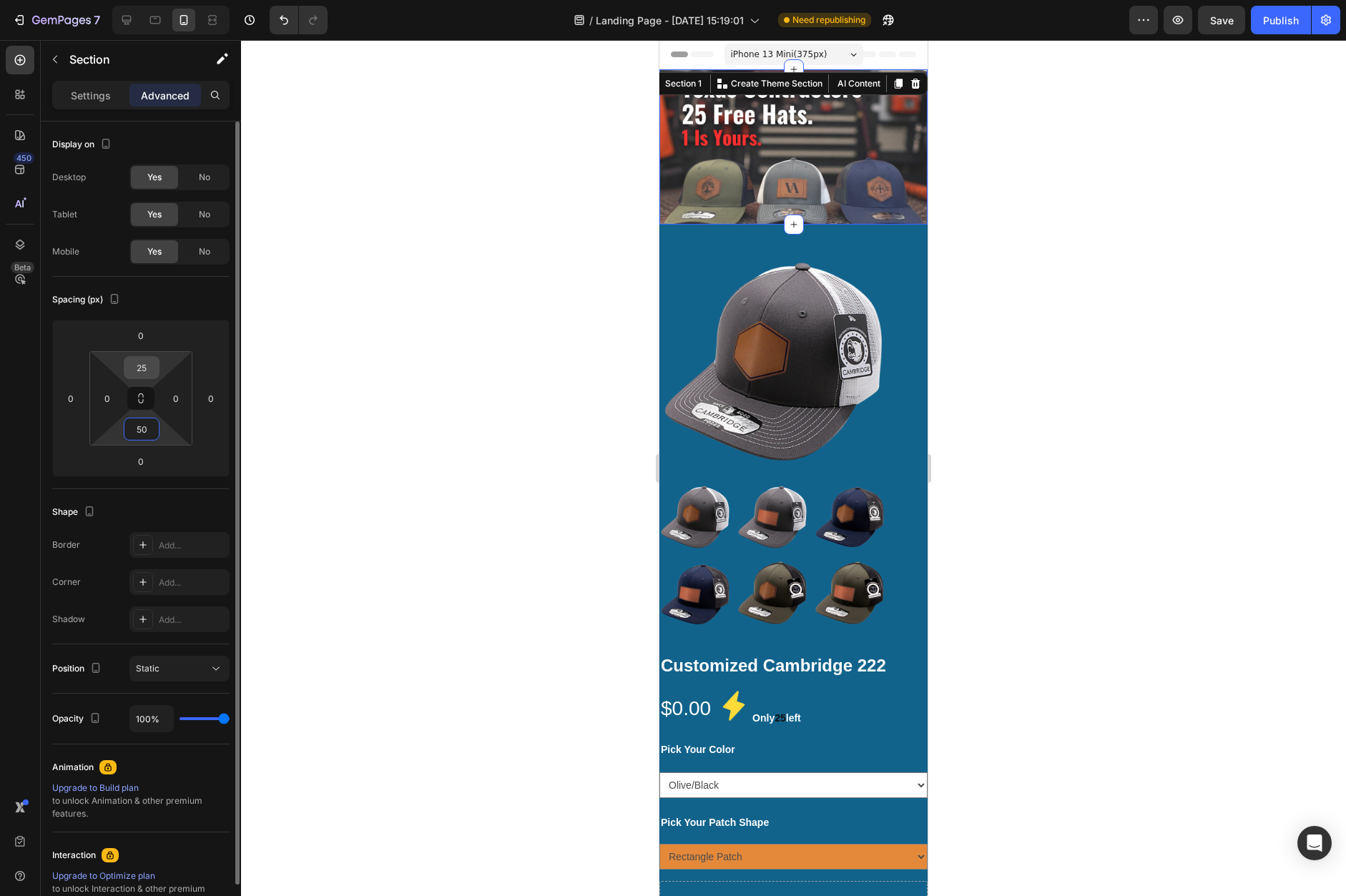
type input "50"
click at [143, 371] on input "25" at bounding box center [141, 367] width 28 height 22
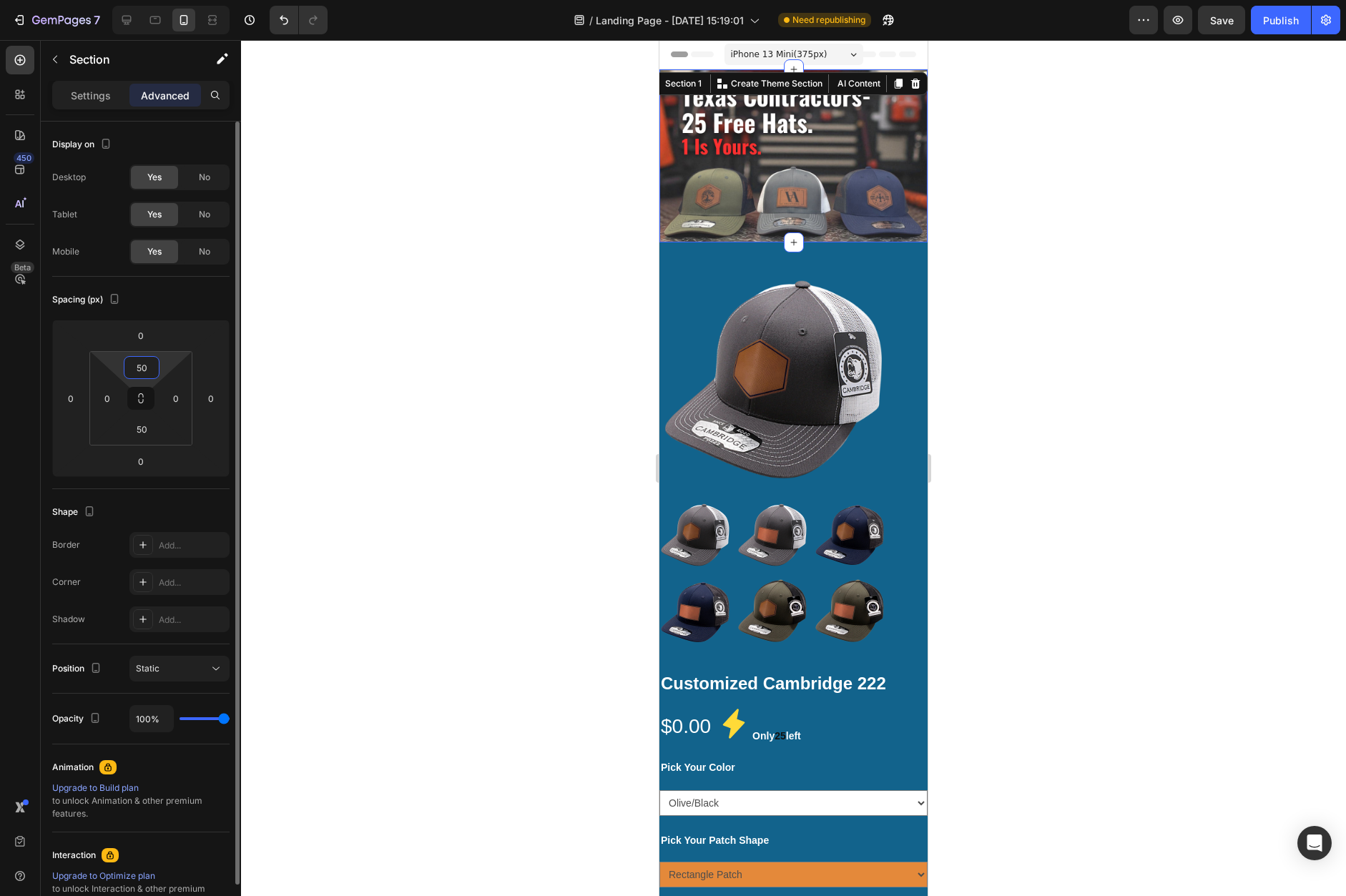
click at [146, 371] on input "50" at bounding box center [141, 367] width 28 height 22
type input "5"
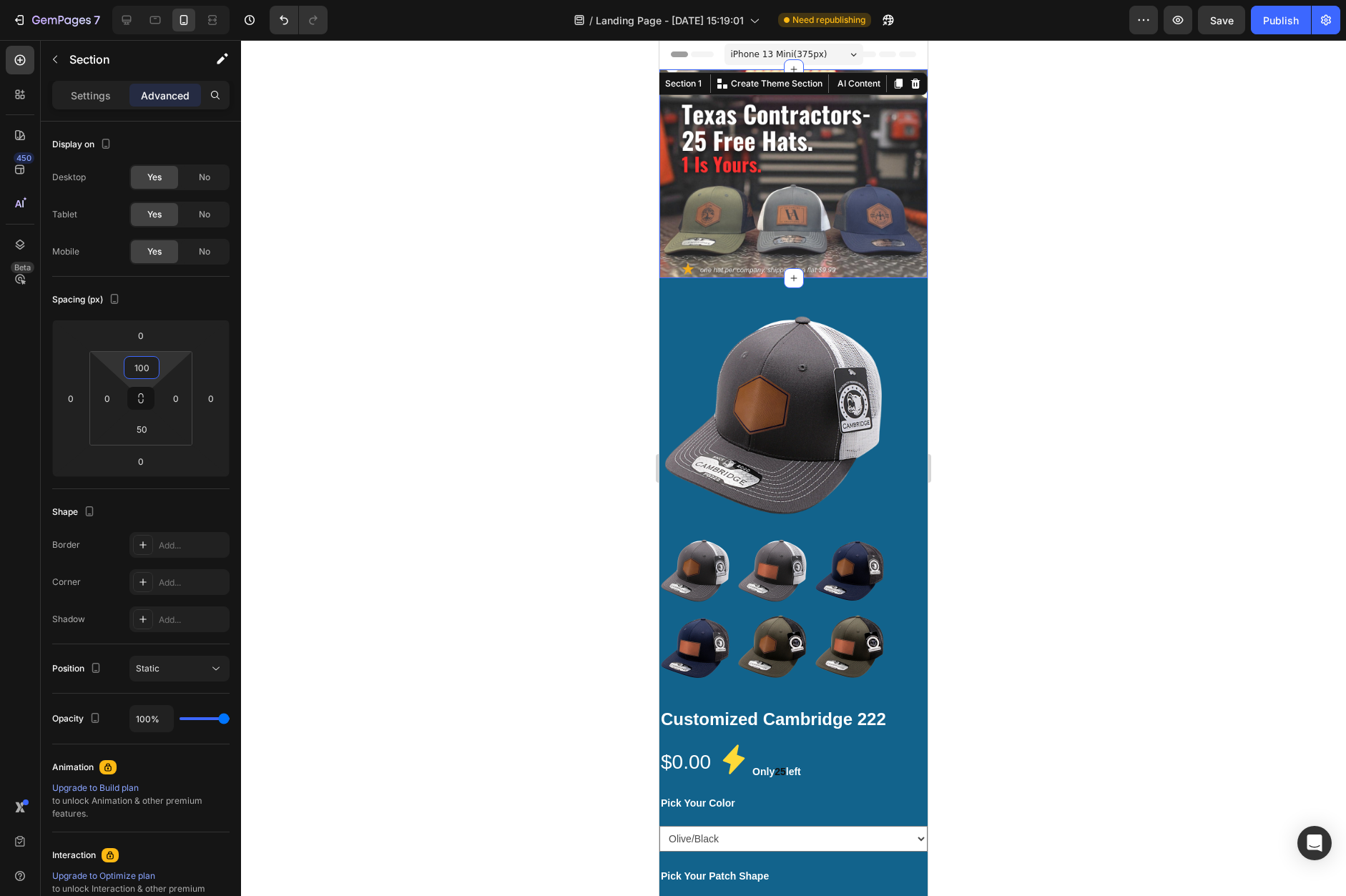
type input "100"
click at [564, 253] on div at bounding box center [793, 468] width 1105 height 856
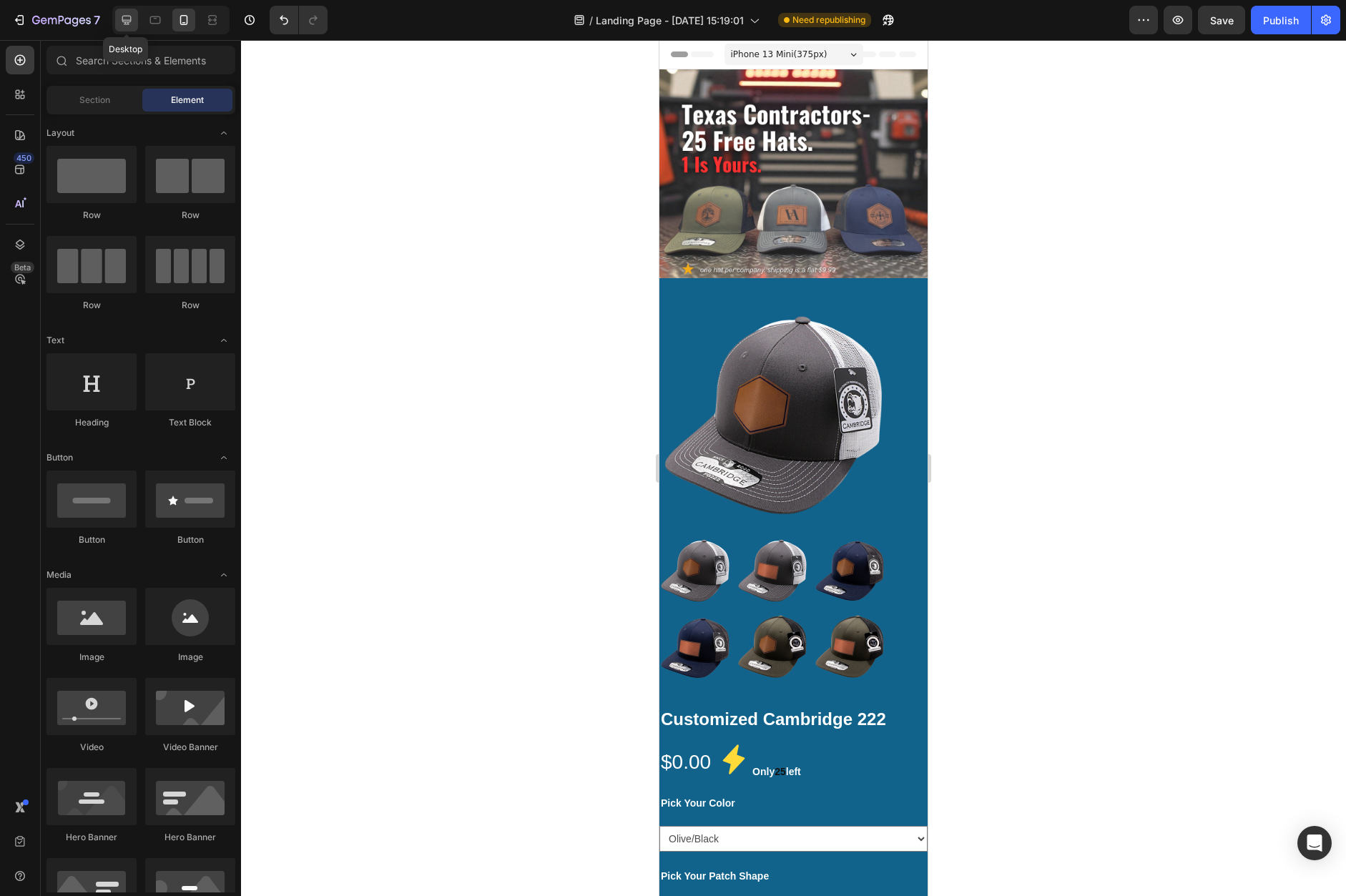
click at [131, 28] on div at bounding box center [127, 20] width 23 height 23
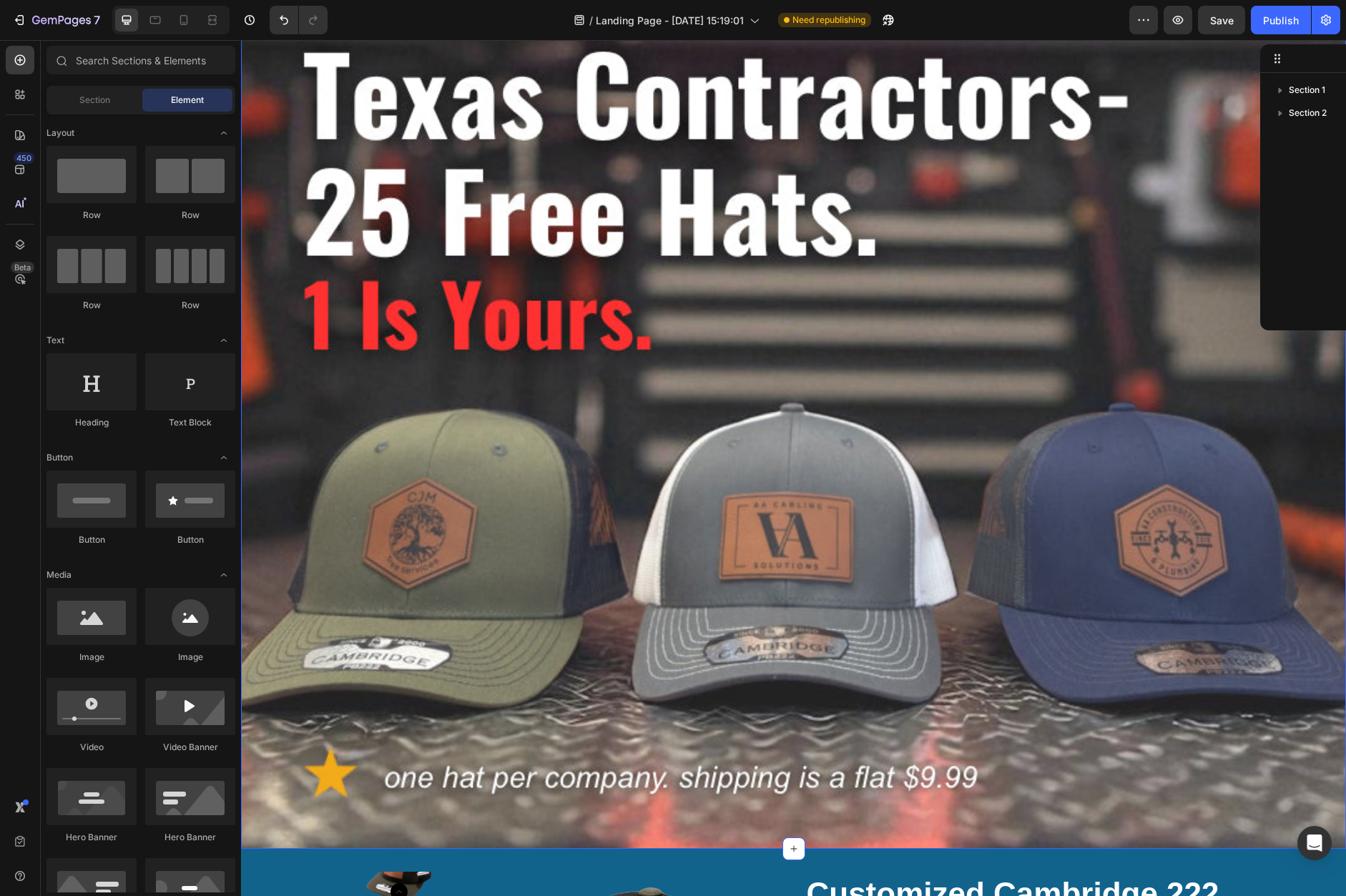
scroll to position [384, 0]
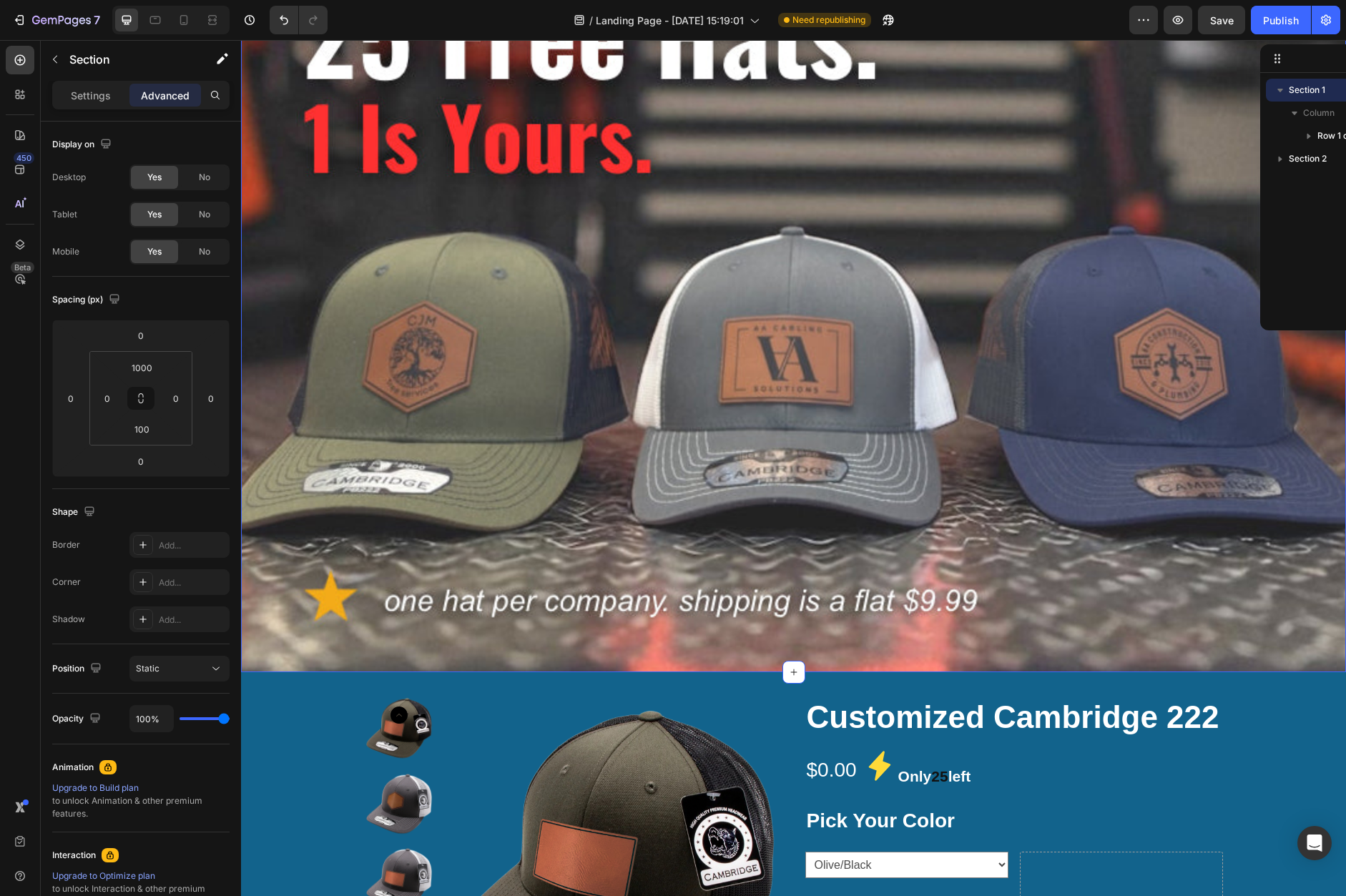
click at [410, 313] on div "Heading Text Block Row Section 1" at bounding box center [793, 179] width 1105 height 985
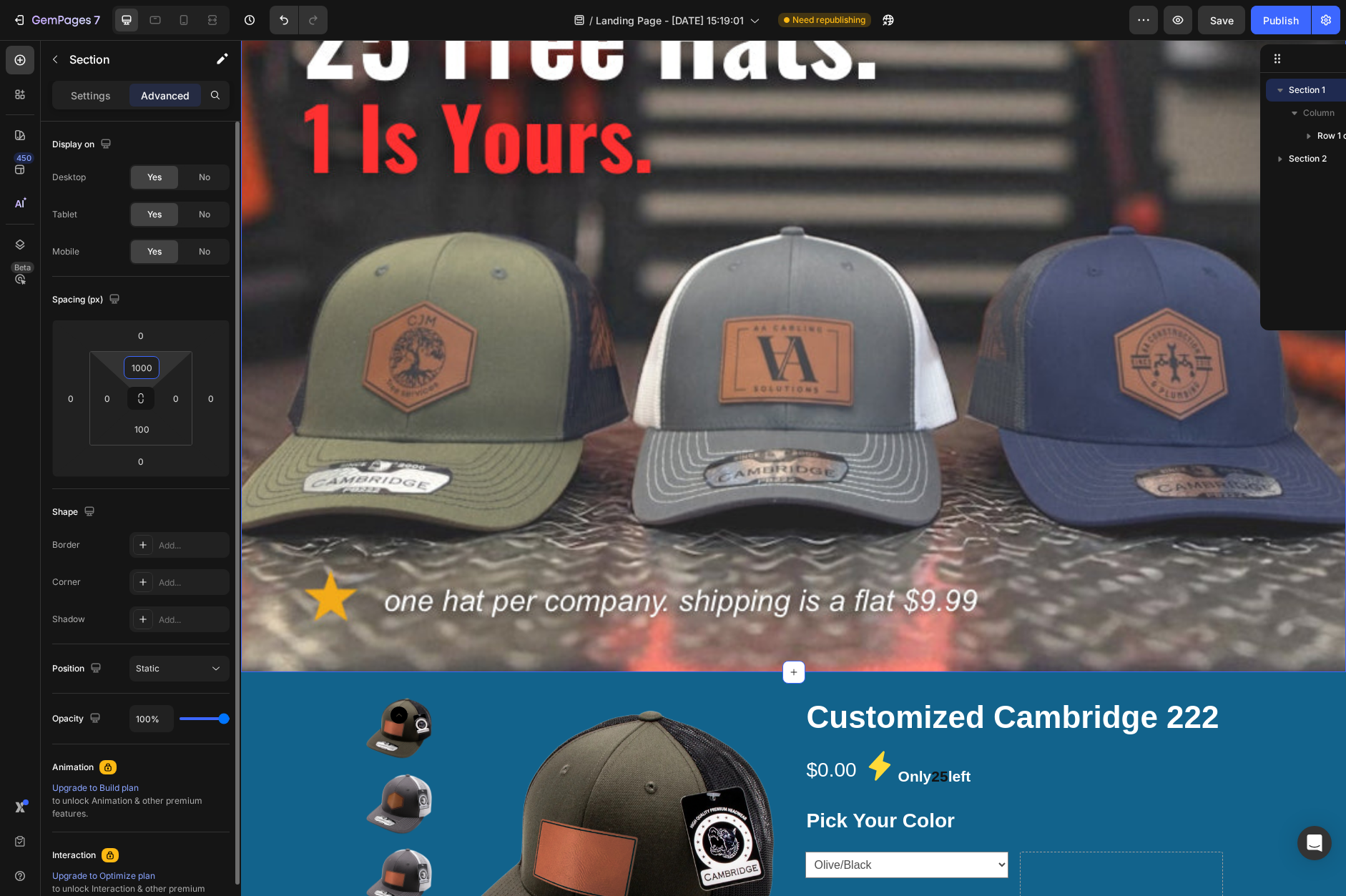
click at [147, 364] on input "1000" at bounding box center [141, 367] width 28 height 22
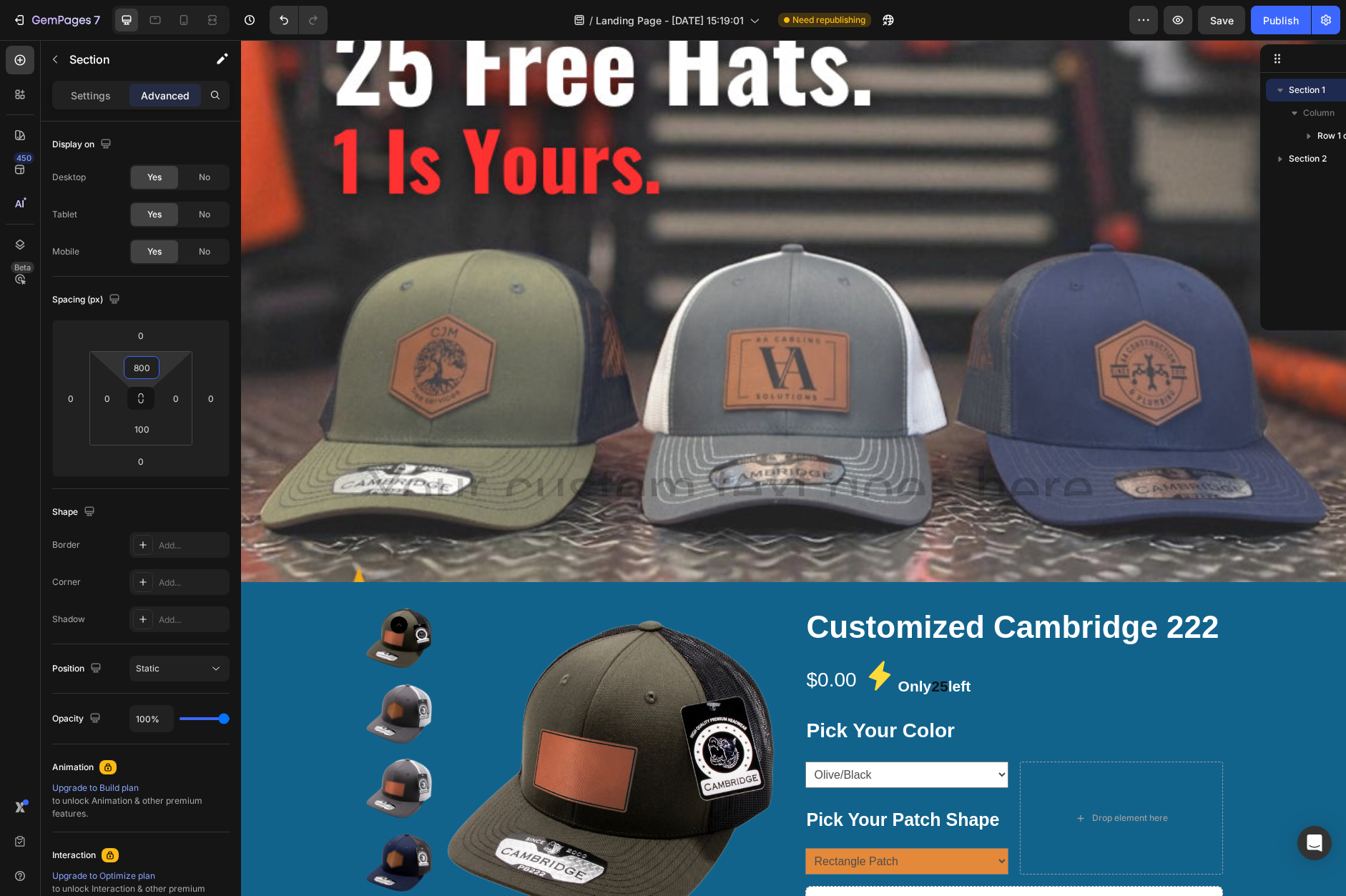
scroll to position [247, 0]
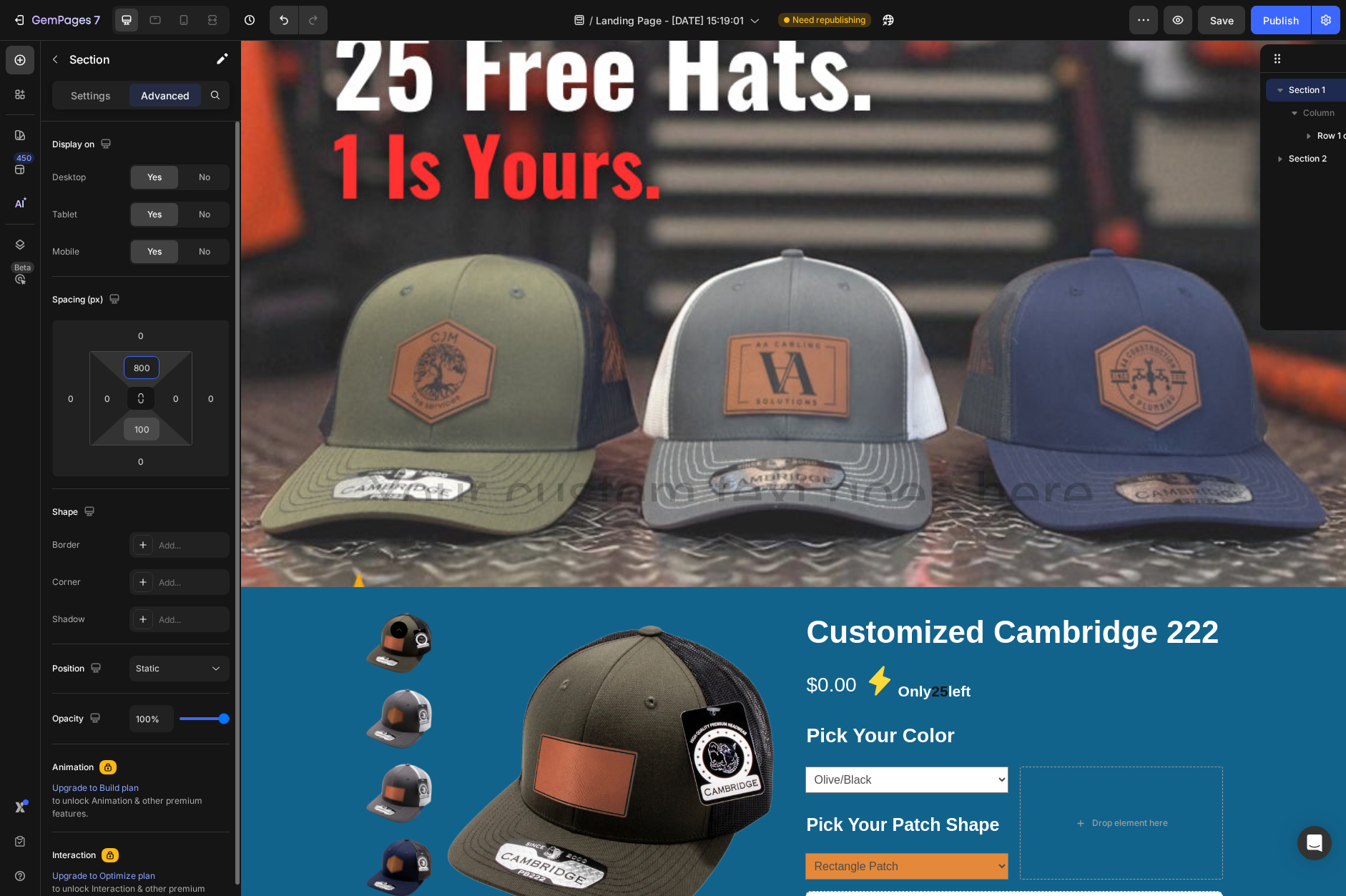
type input "800"
click at [136, 428] on input "100" at bounding box center [141, 429] width 28 height 22
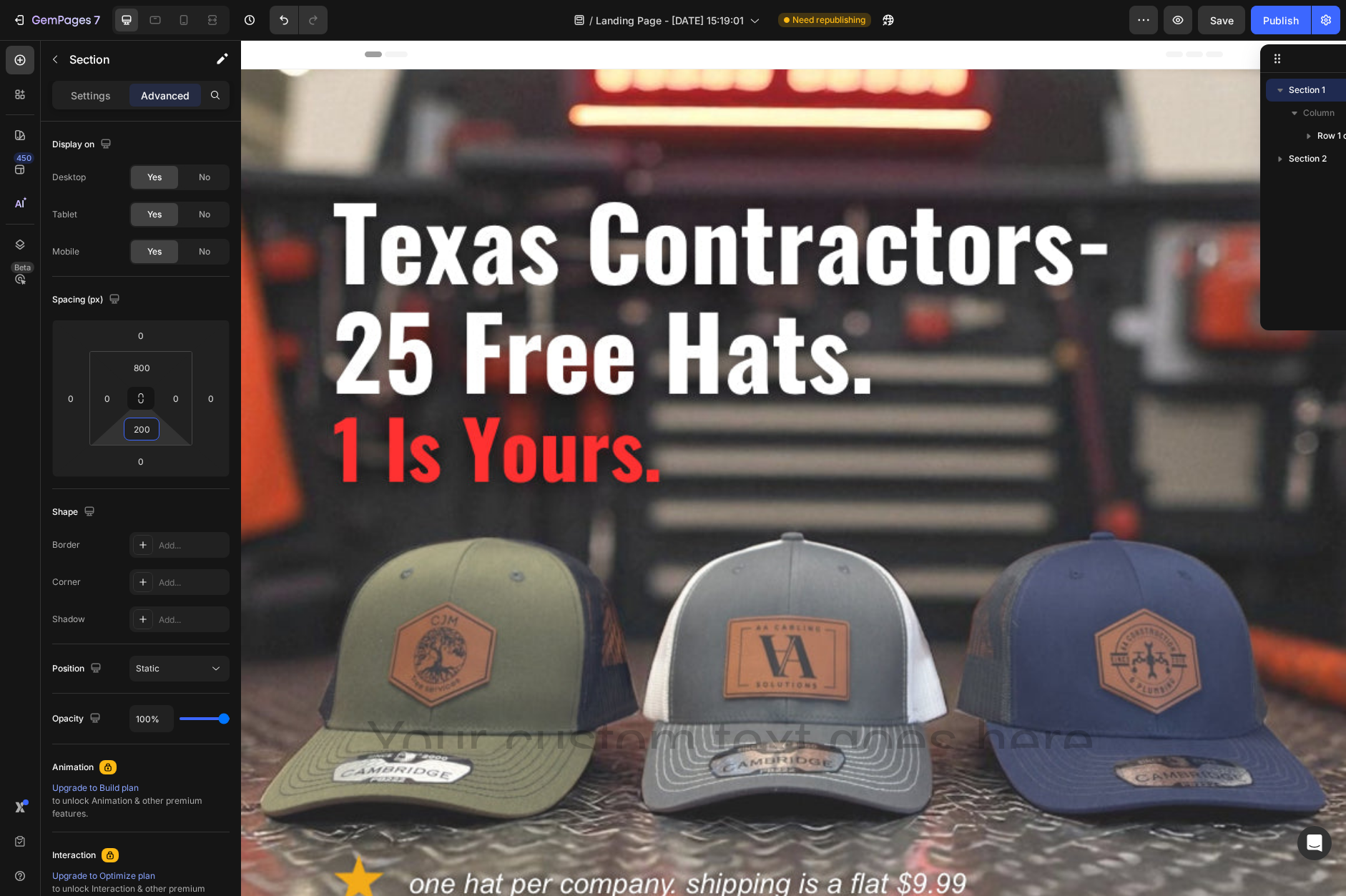
scroll to position [2, 0]
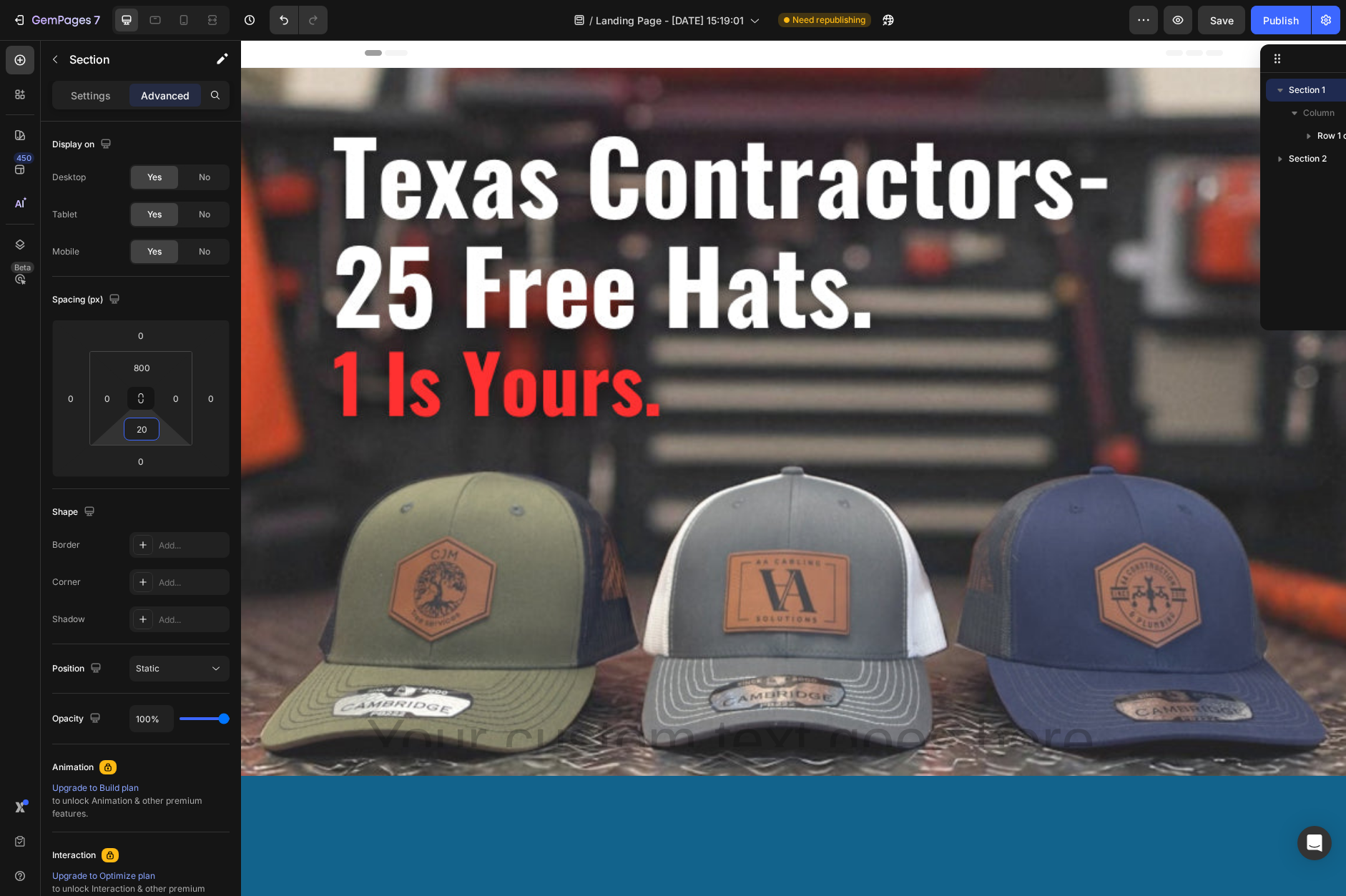
type input "2"
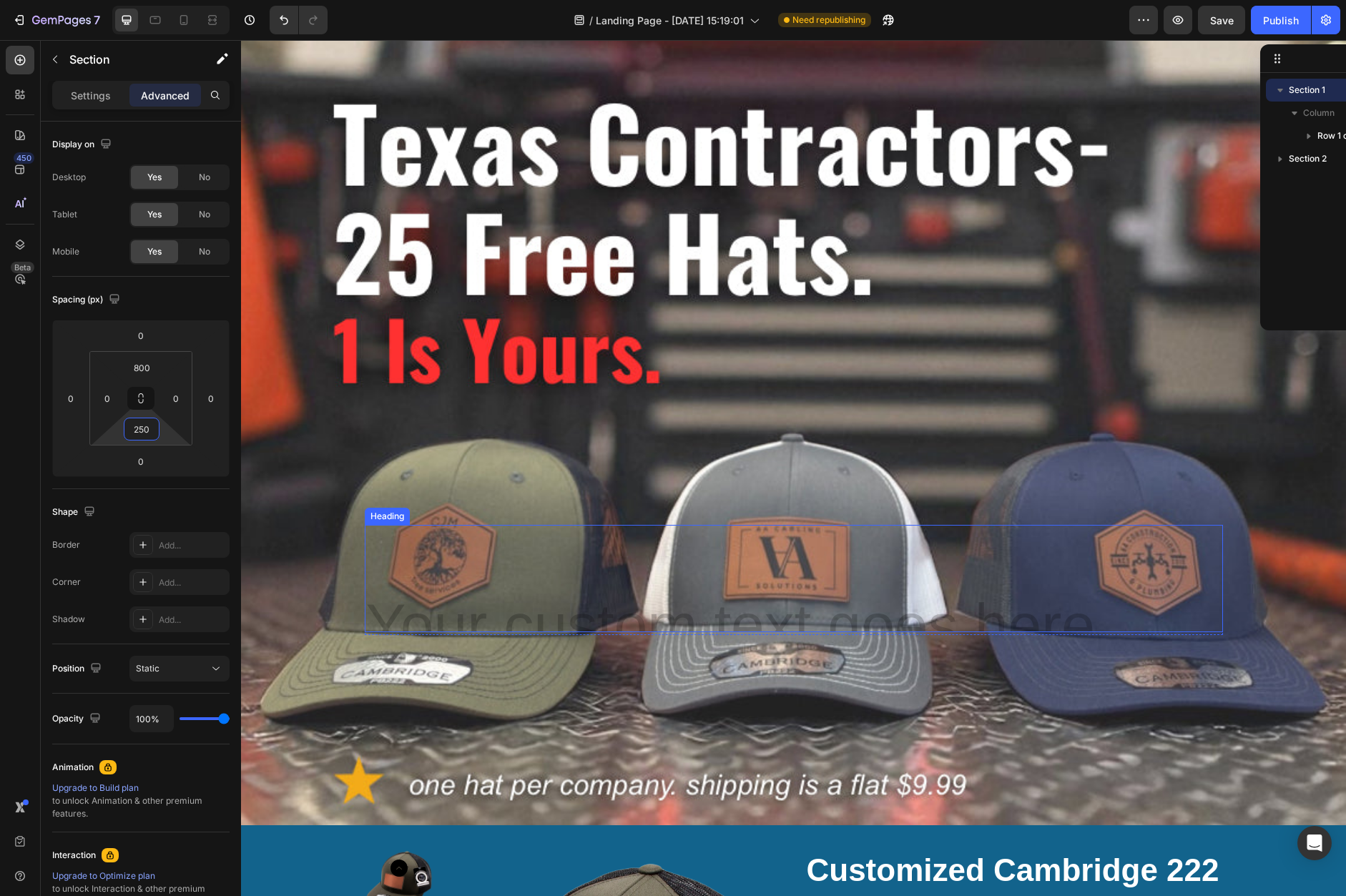
scroll to position [70, 0]
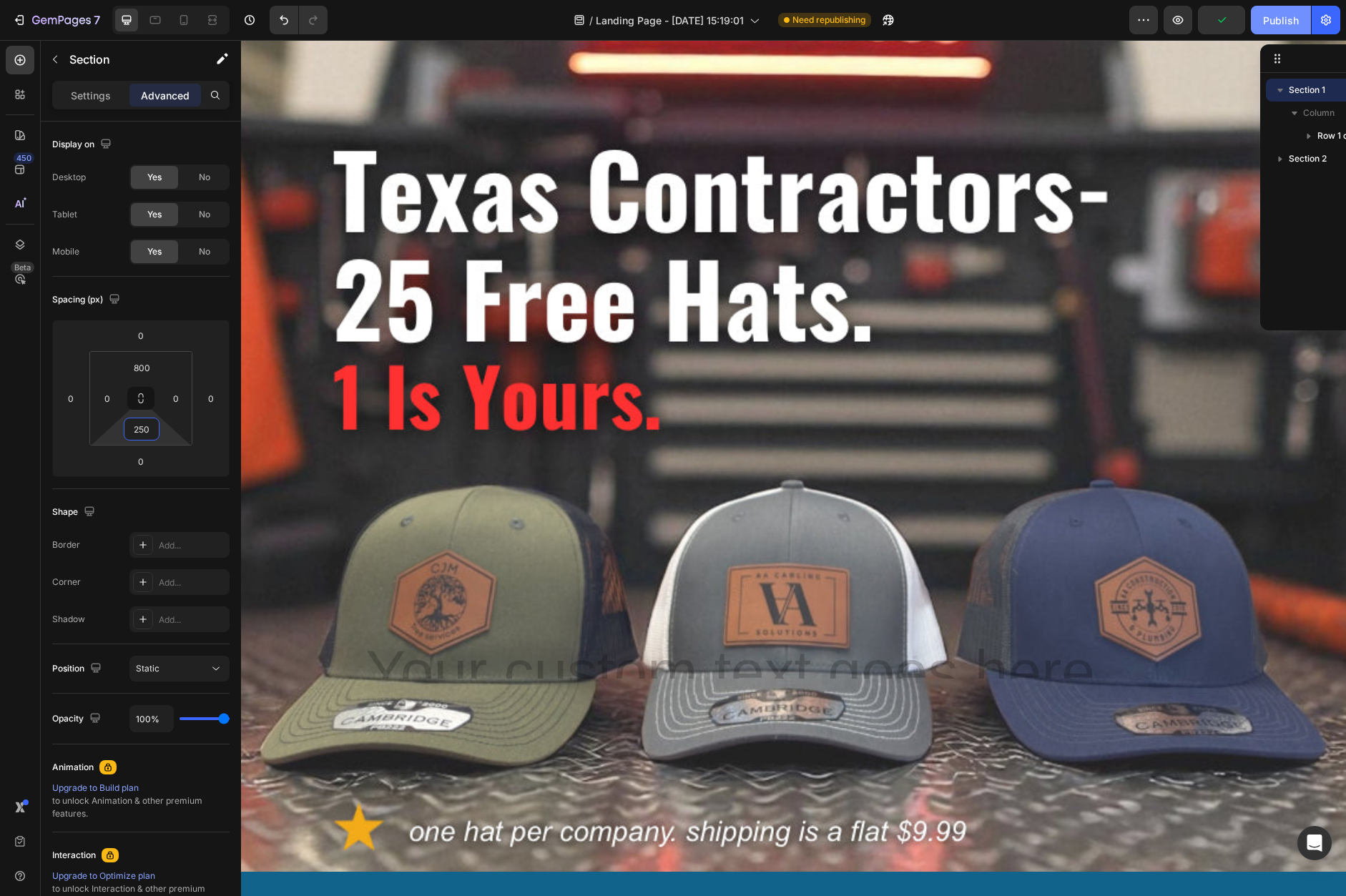
type input "250"
click at [1257, 26] on button "Publish" at bounding box center [1281, 19] width 60 height 28
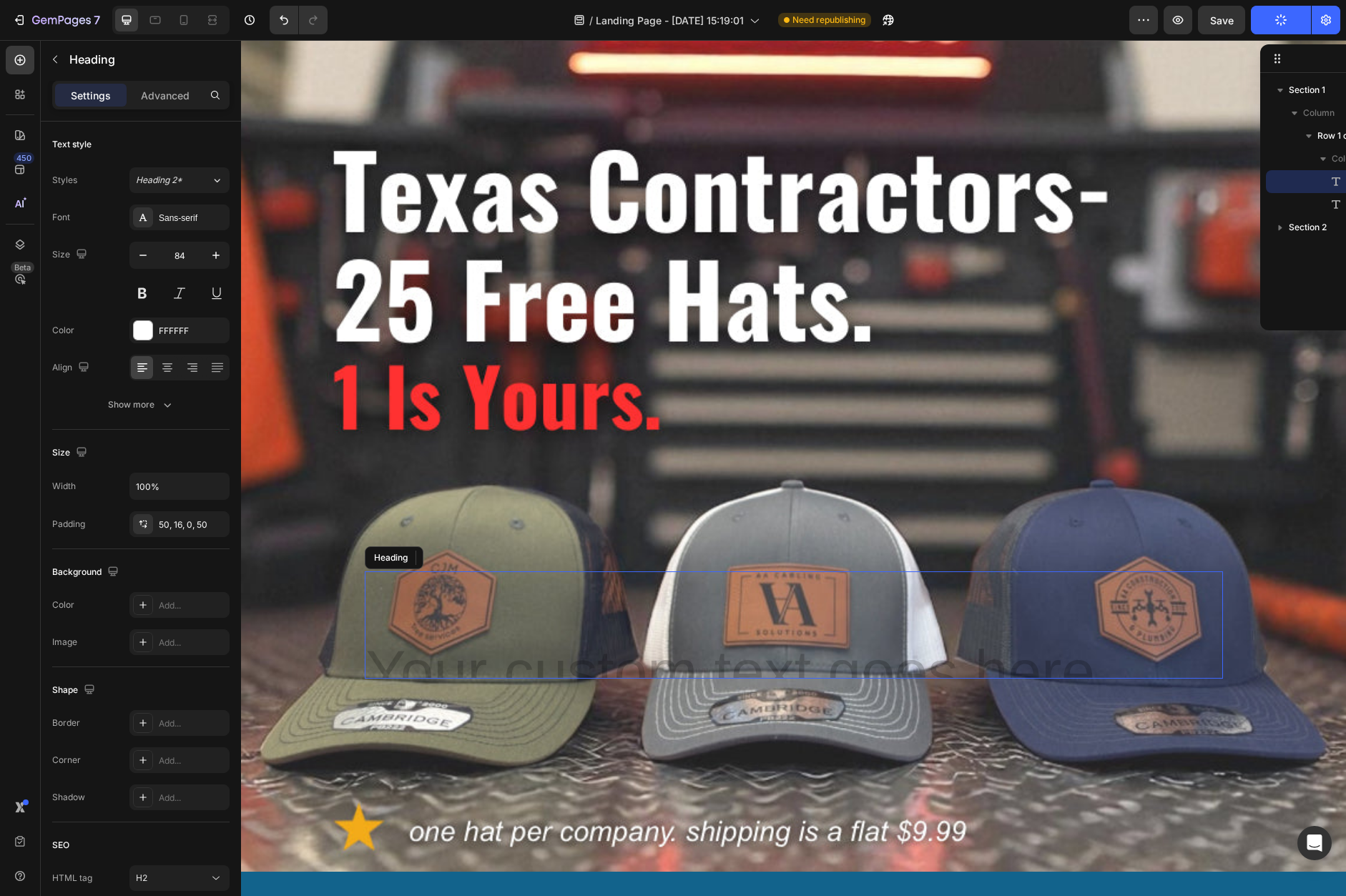
click at [914, 618] on div "Heading" at bounding box center [793, 624] width 858 height 107
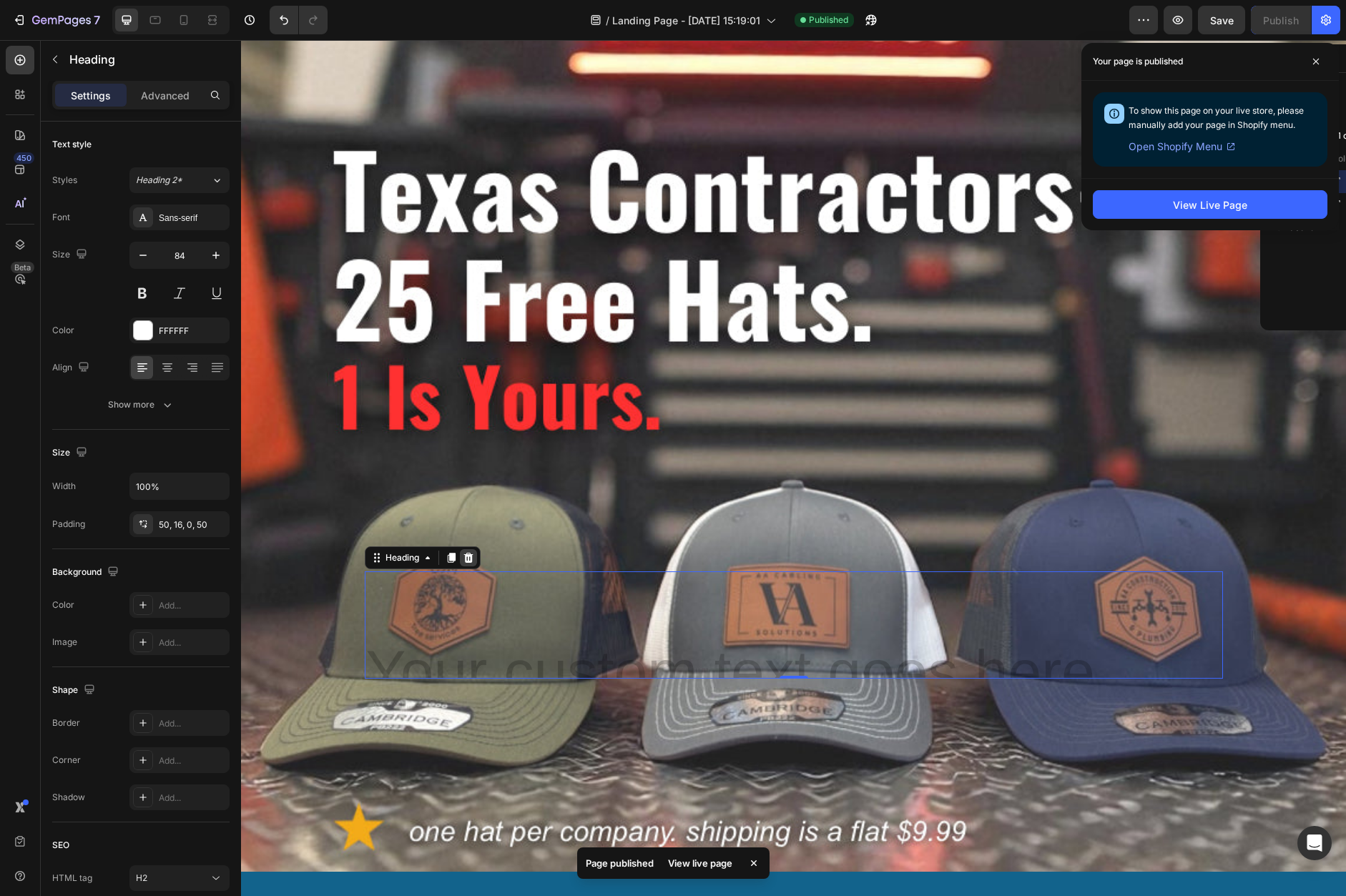
click at [468, 563] on div at bounding box center [467, 557] width 17 height 17
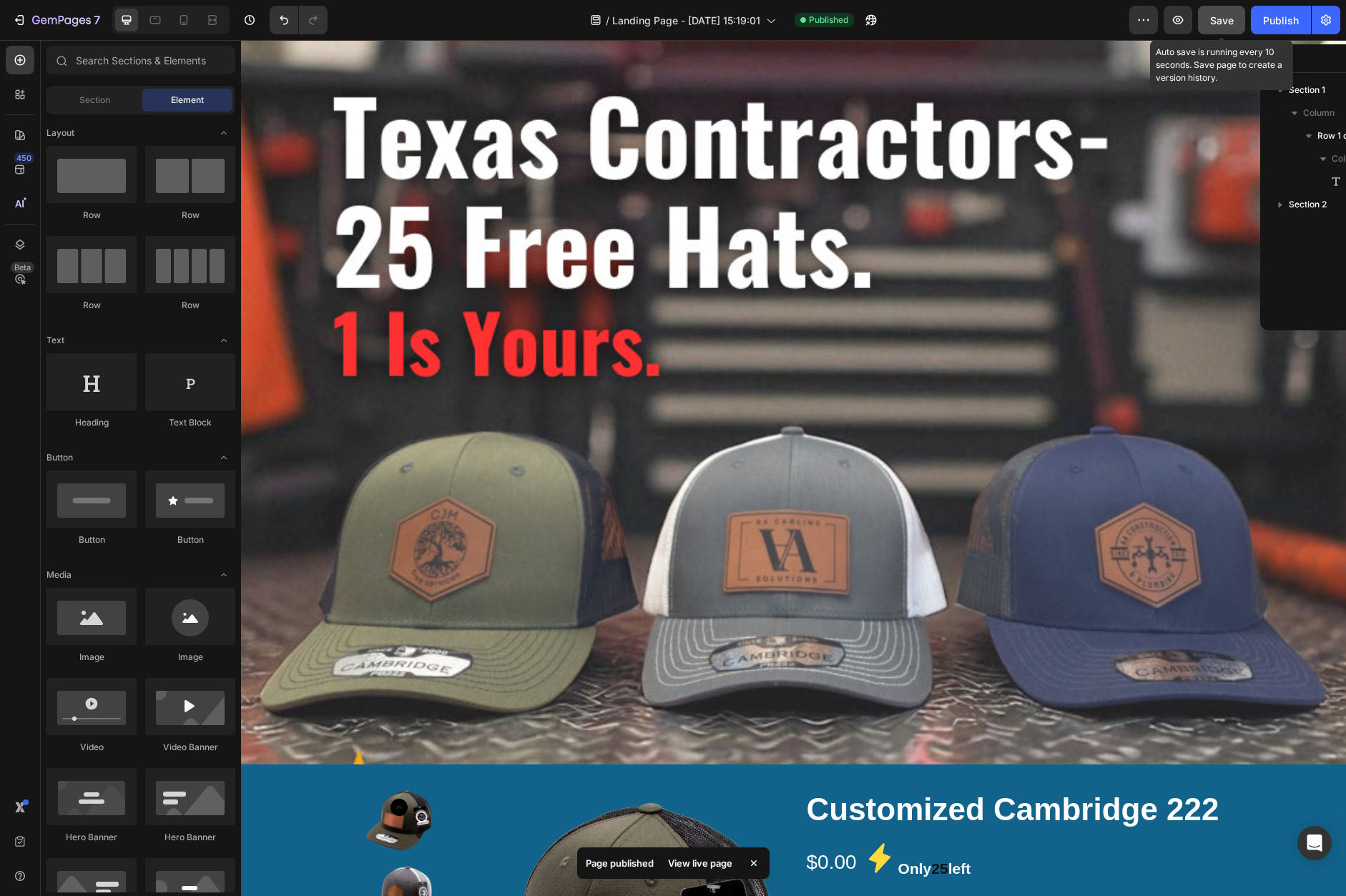
click at [1231, 27] on div "Save" at bounding box center [1221, 20] width 23 height 15
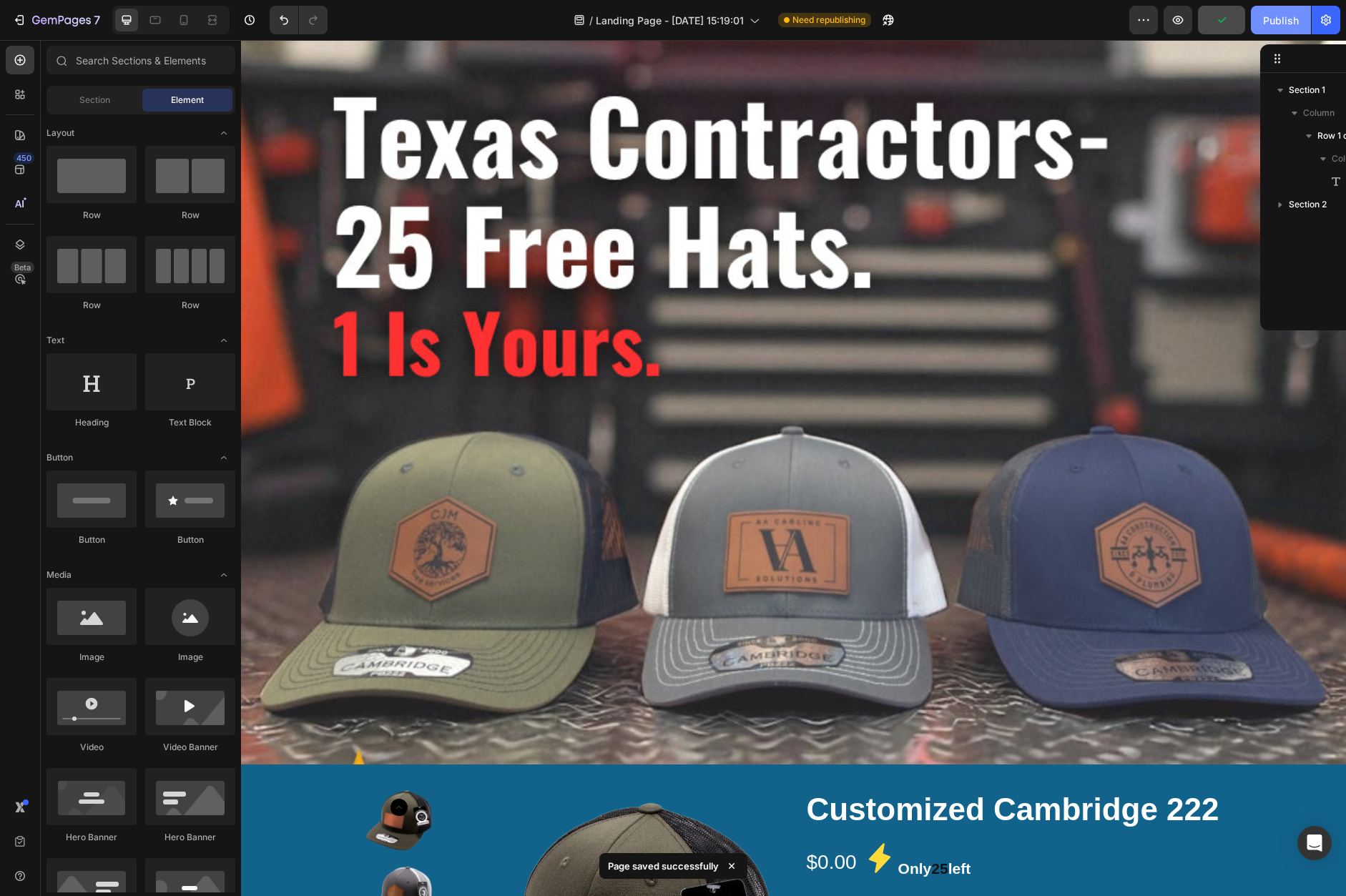
click at [1260, 30] on button "Publish" at bounding box center [1281, 19] width 60 height 28
click at [181, 19] on icon at bounding box center [185, 20] width 8 height 10
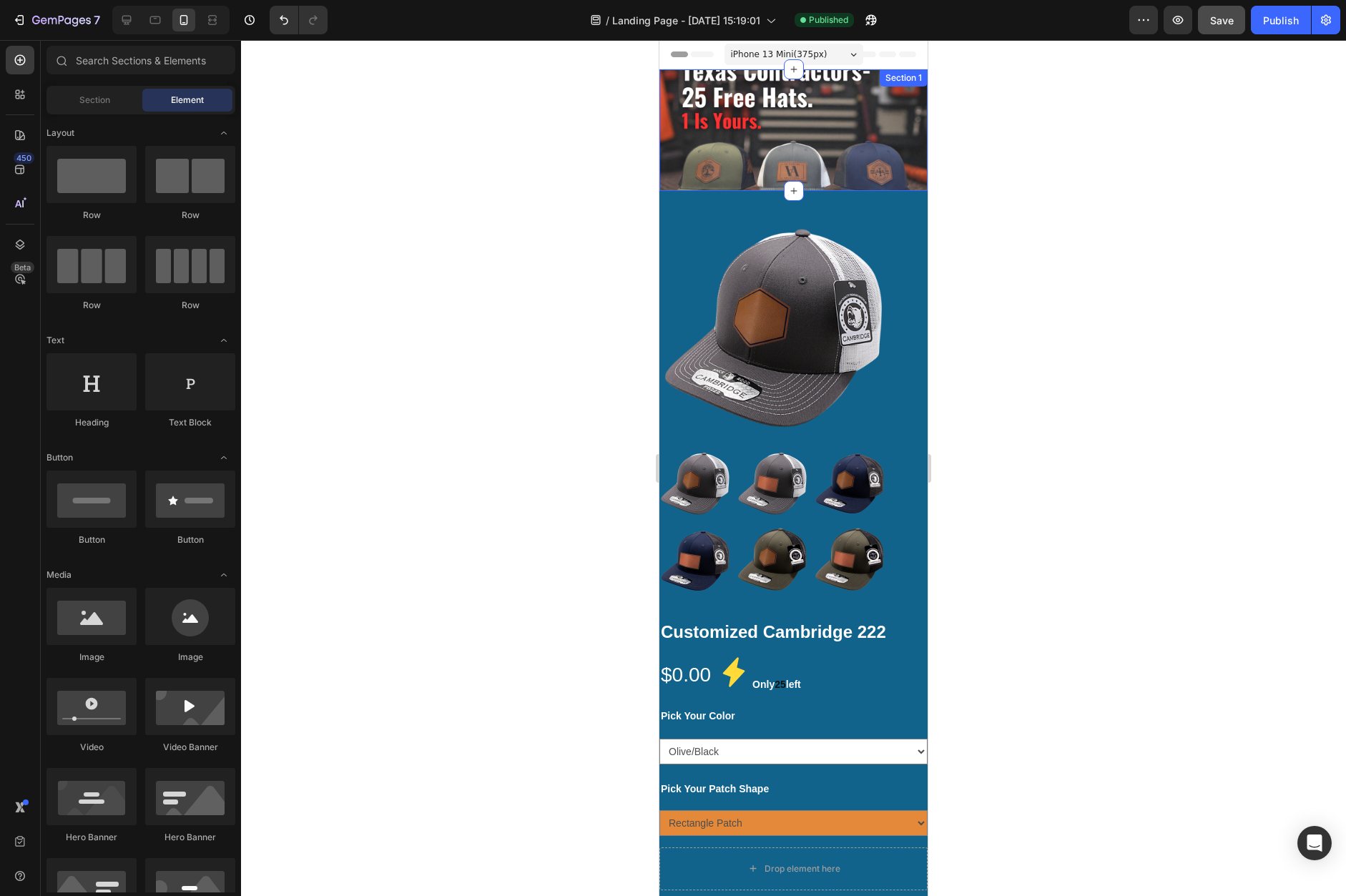
click at [773, 156] on div "Text Block Row Section 1" at bounding box center [793, 130] width 268 height 122
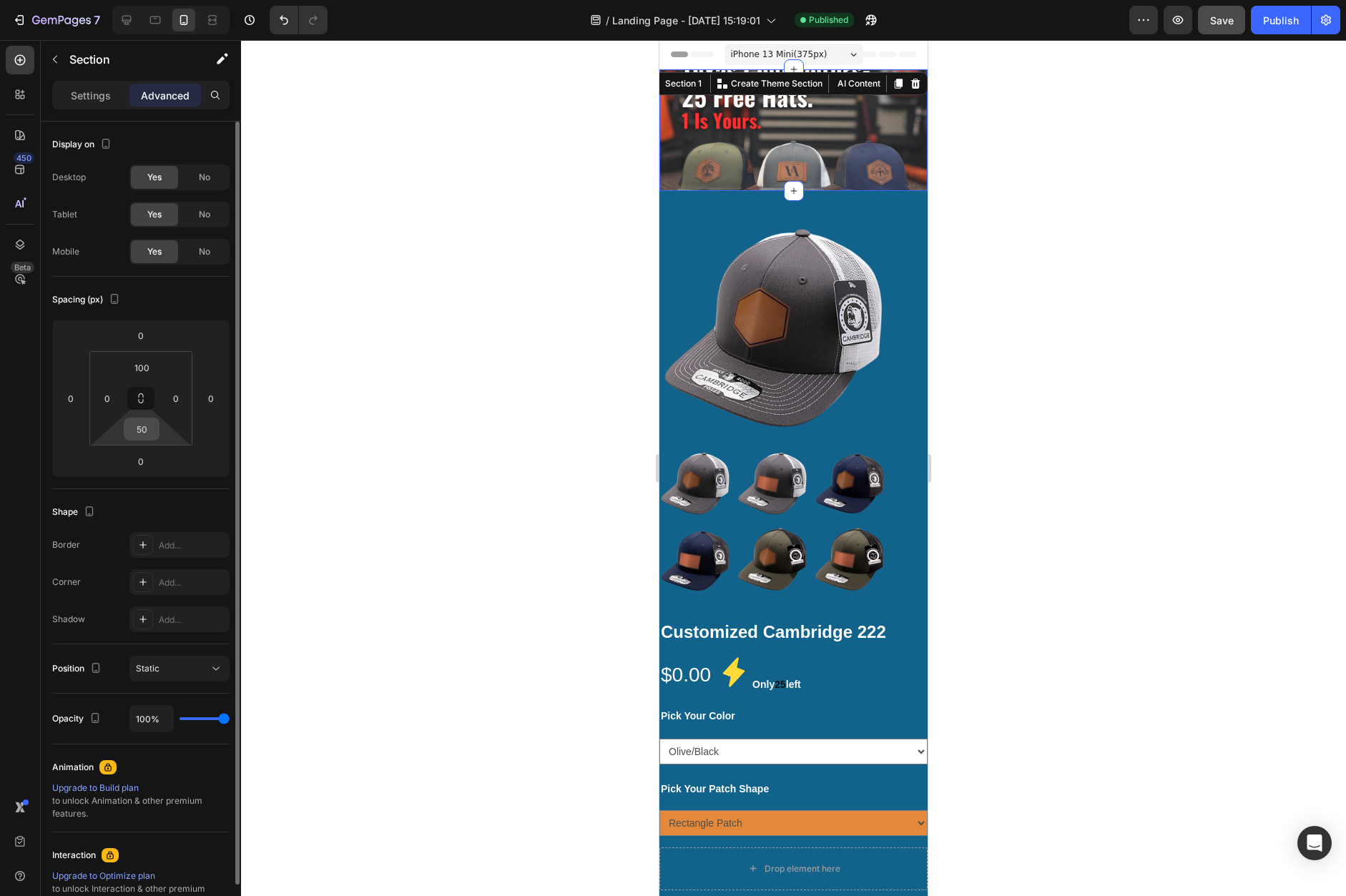
click at [152, 434] on input "50" at bounding box center [141, 429] width 28 height 22
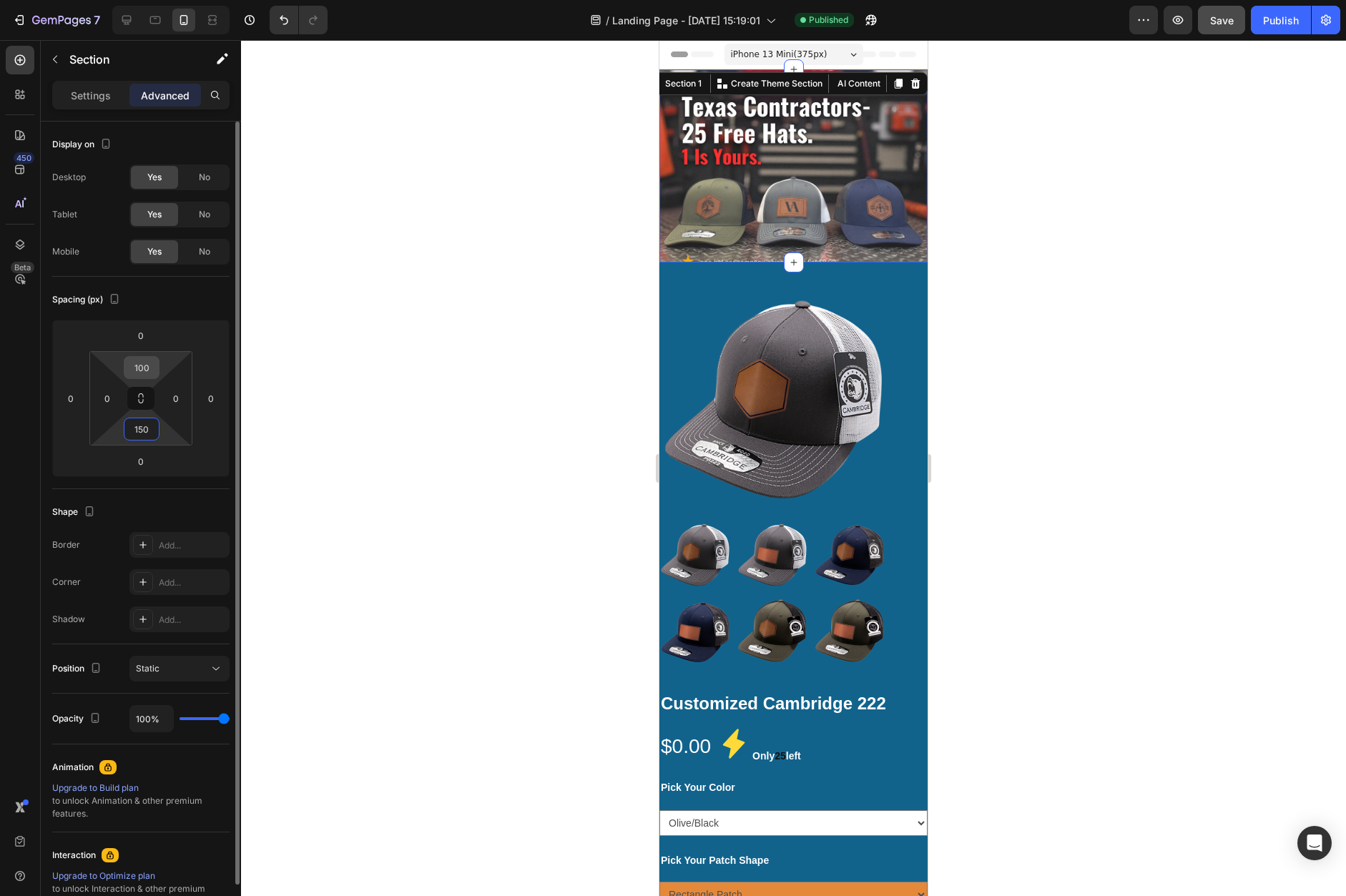
type input "150"
click at [143, 370] on input "100" at bounding box center [141, 367] width 28 height 22
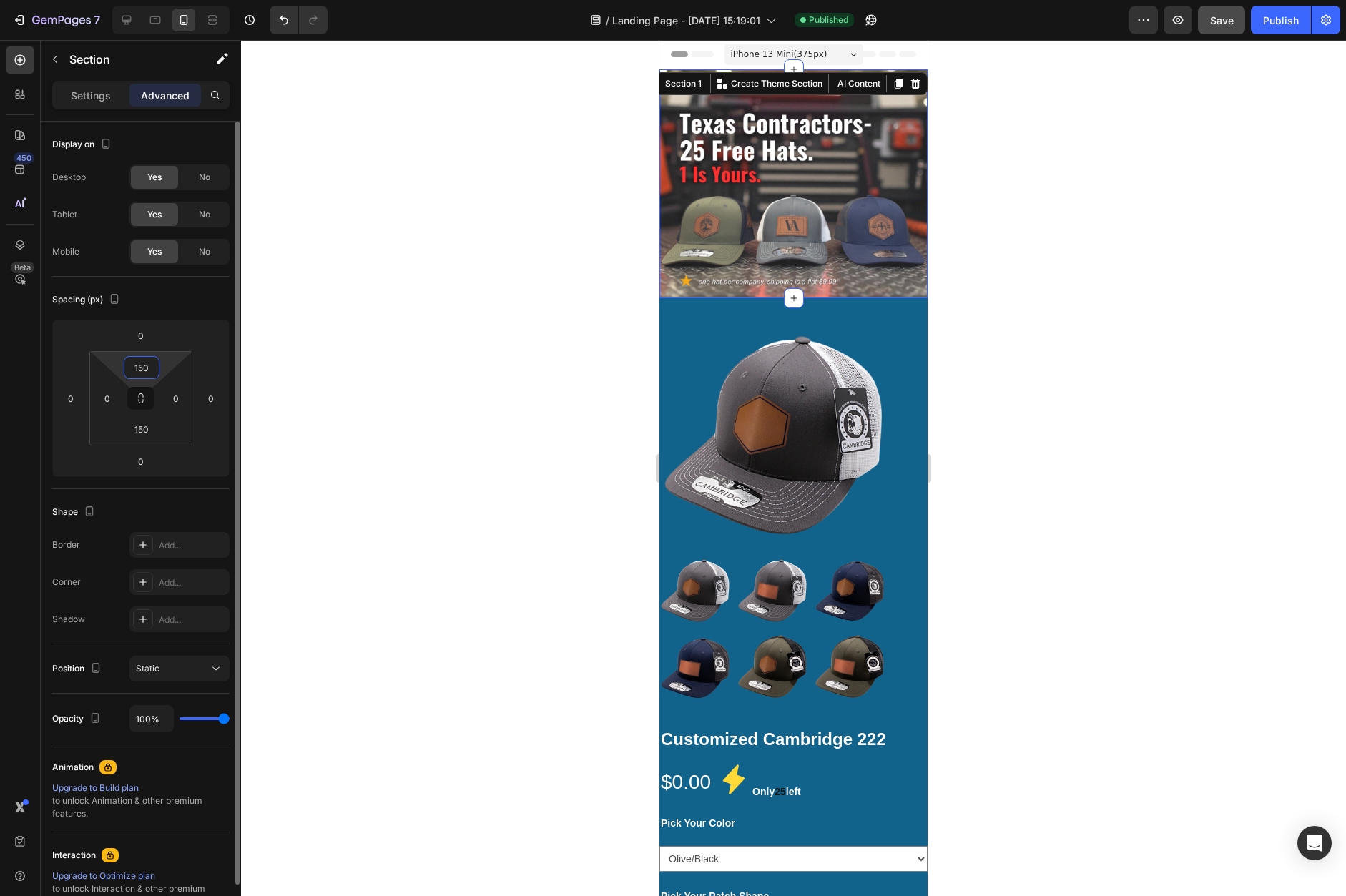
type input "150"
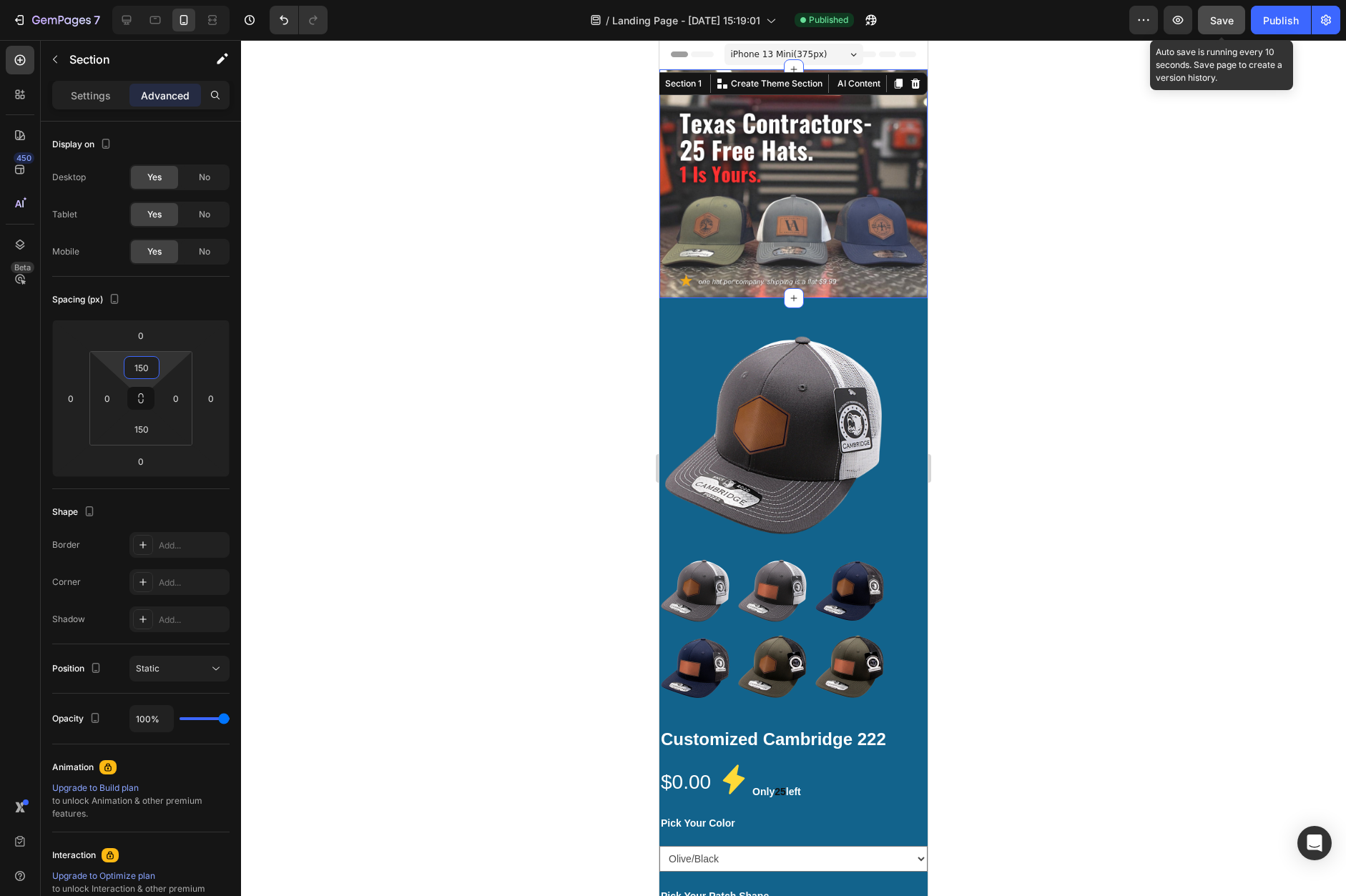
click at [1212, 27] on div "Save" at bounding box center [1221, 20] width 23 height 15
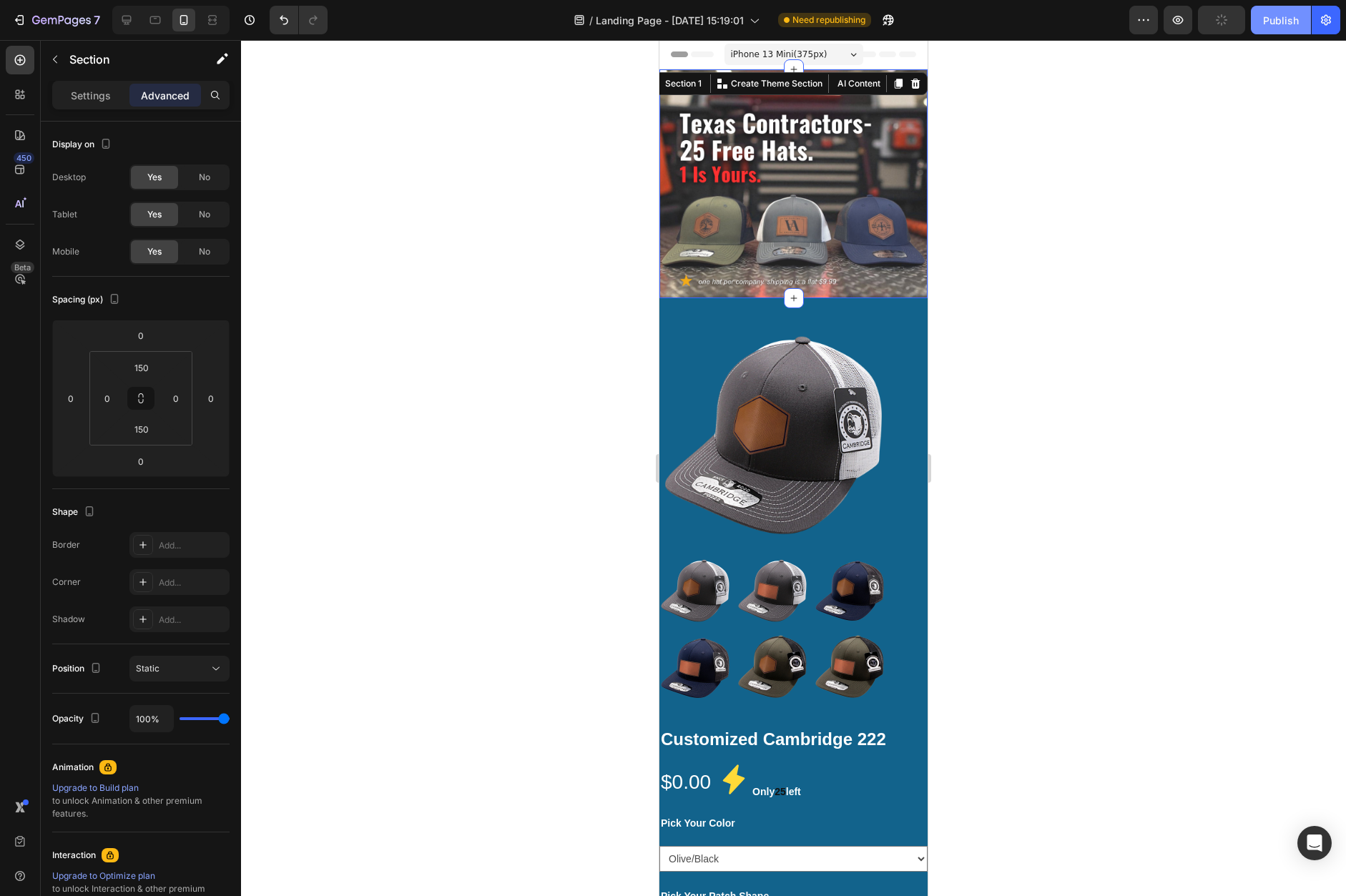
click at [1265, 27] on div "Publish" at bounding box center [1281, 20] width 35 height 15
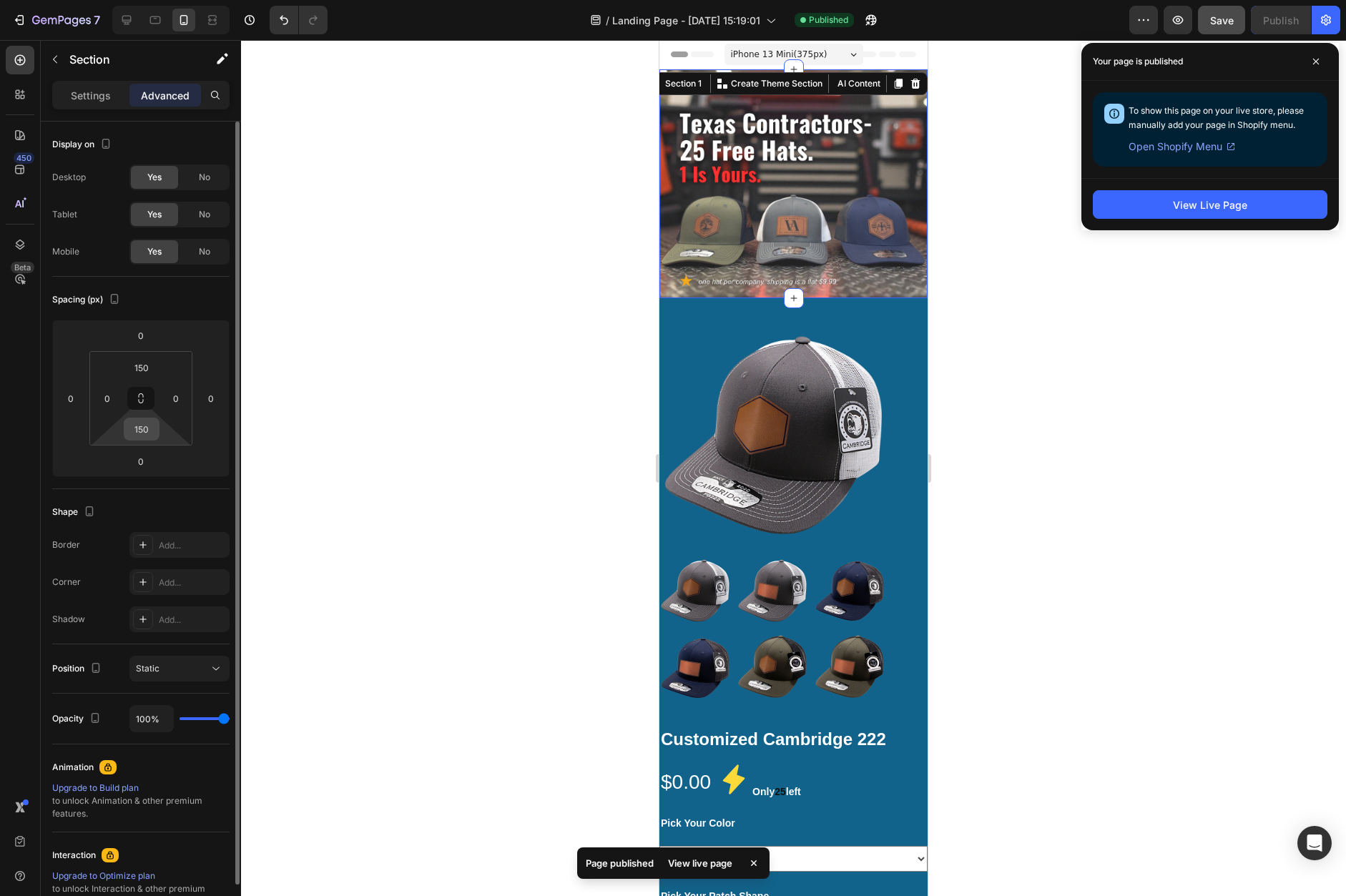
click at [150, 431] on input "150" at bounding box center [141, 429] width 28 height 22
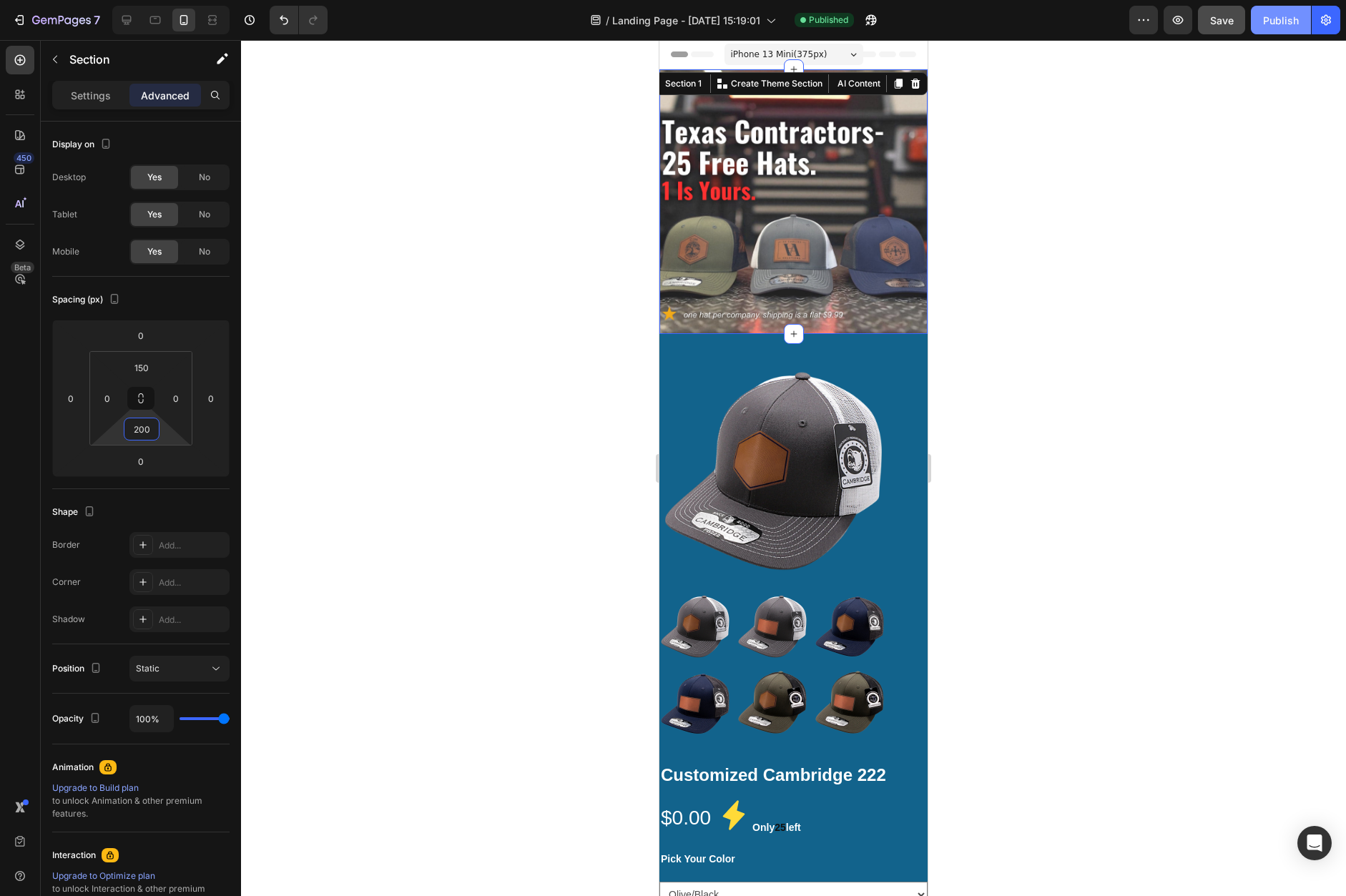
type input "200"
click at [1261, 29] on button "Publish" at bounding box center [1281, 19] width 60 height 28
